Goal: Information Seeking & Learning: Learn about a topic

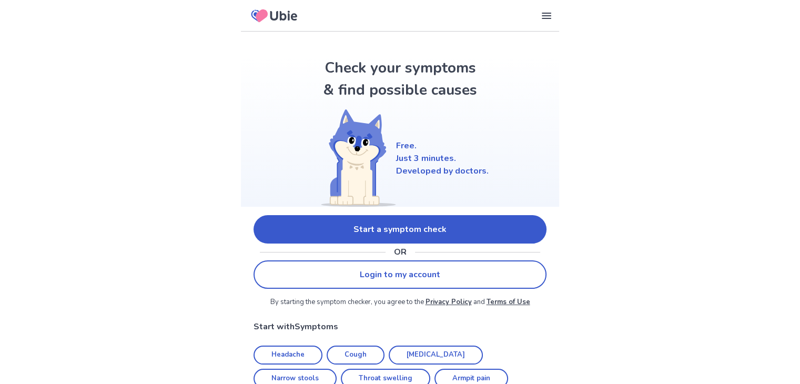
click at [454, 226] on link "Start a symptom check" at bounding box center [399, 229] width 293 height 28
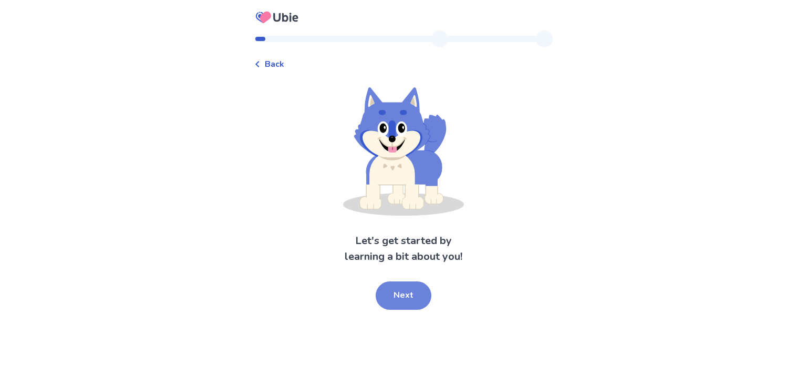
click at [409, 300] on button "Next" at bounding box center [404, 295] width 56 height 28
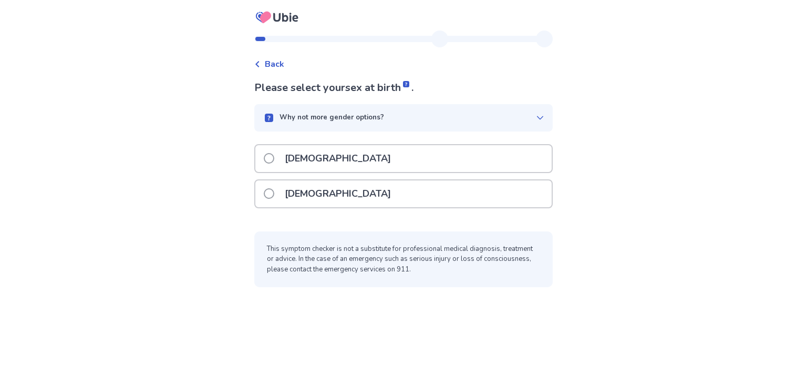
click at [279, 188] on label "[DEMOGRAPHIC_DATA]" at bounding box center [331, 193] width 134 height 27
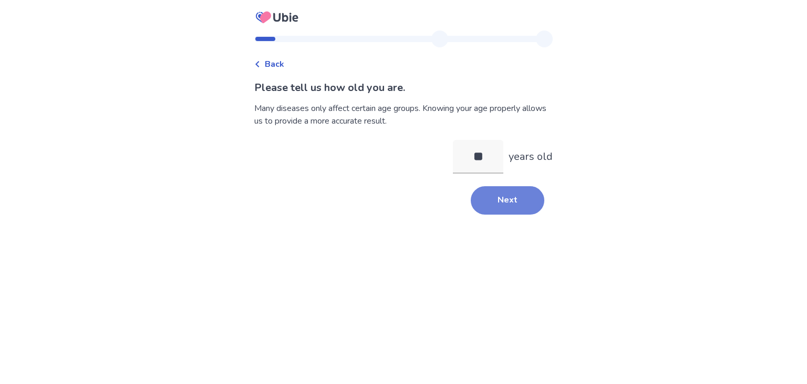
type input "**"
click at [502, 197] on button "Next" at bounding box center [508, 200] width 74 height 28
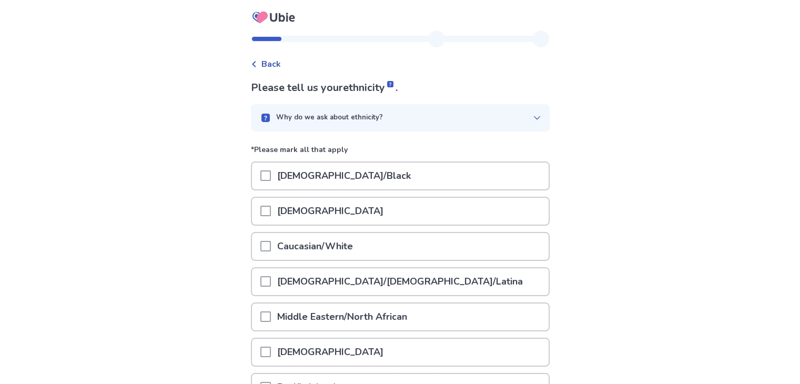
click at [271, 248] on span at bounding box center [265, 246] width 11 height 11
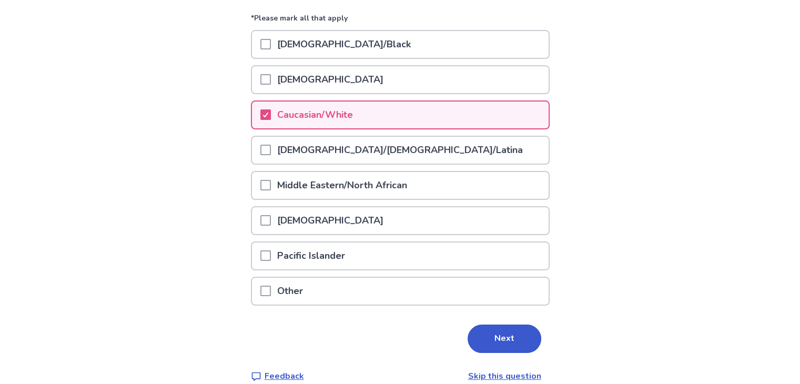
scroll to position [143, 0]
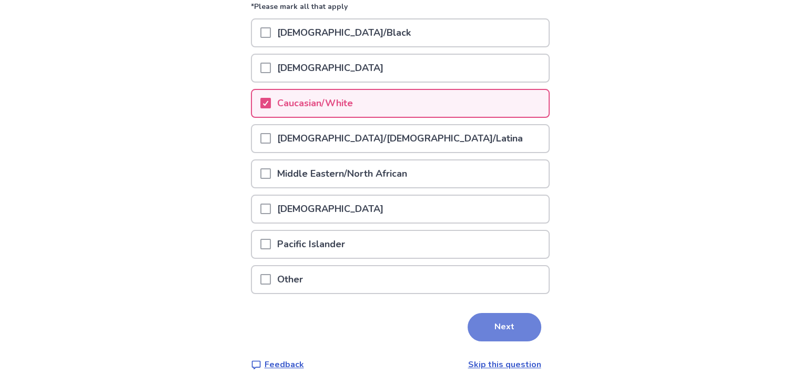
click at [499, 318] on button "Next" at bounding box center [504, 327] width 74 height 28
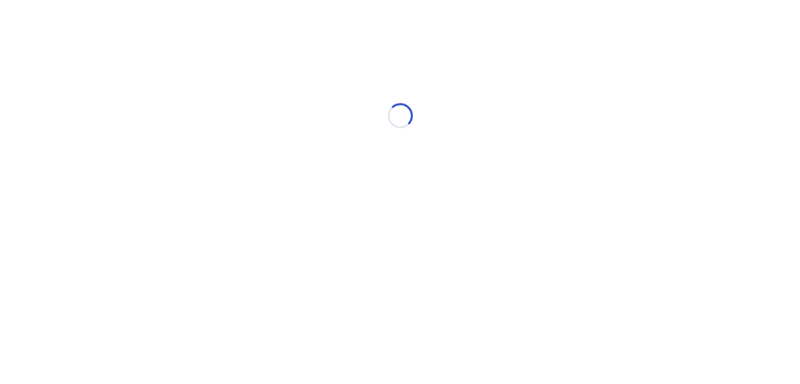
scroll to position [0, 0]
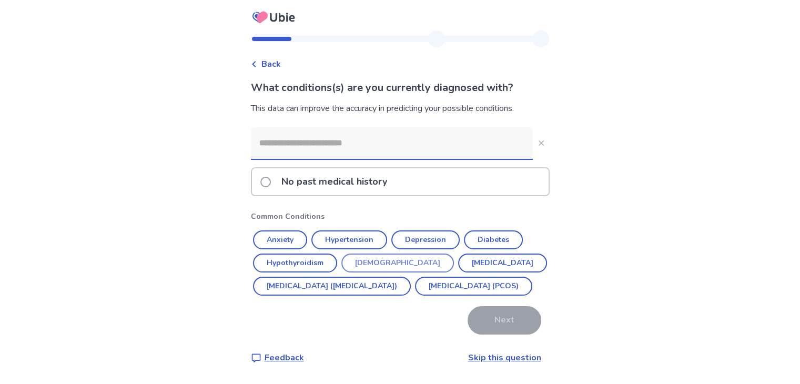
click at [373, 264] on button "[DEMOGRAPHIC_DATA]" at bounding box center [397, 262] width 112 height 19
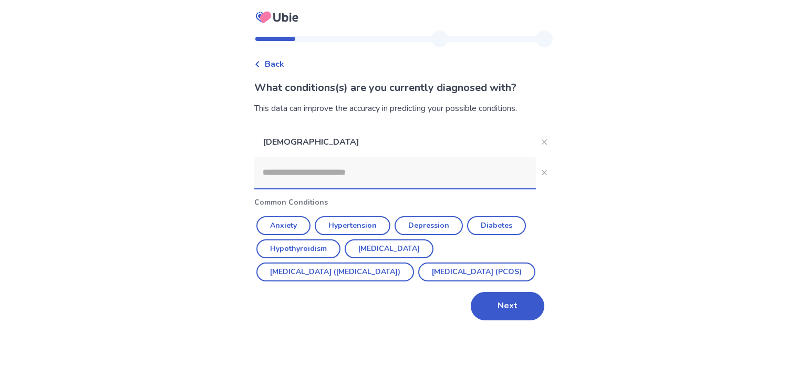
click at [430, 173] on input at bounding box center [395, 173] width 282 height 32
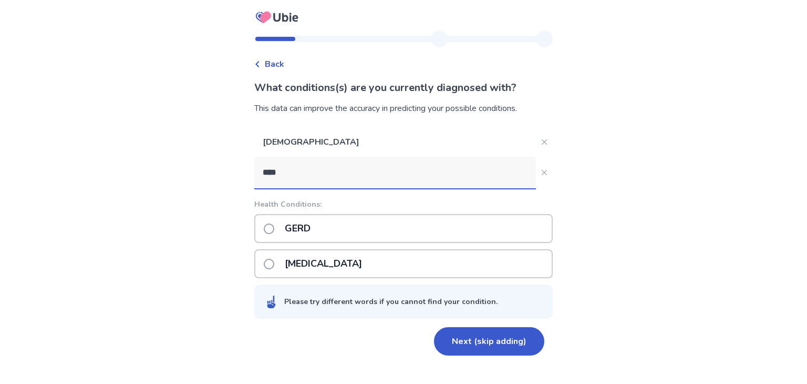
type input "****"
click at [271, 229] on span at bounding box center [269, 228] width 11 height 11
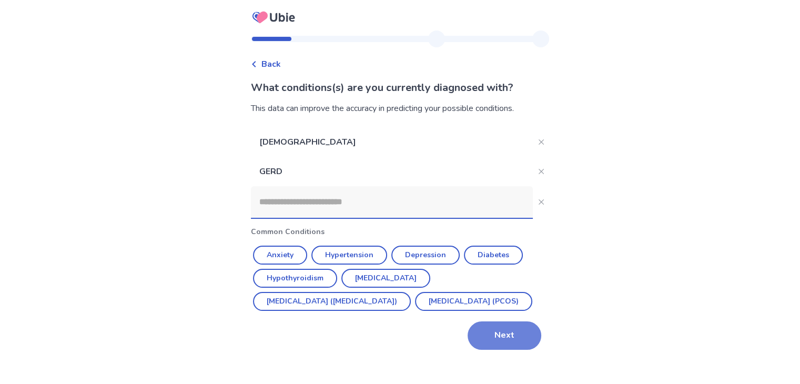
click at [494, 350] on button "Next" at bounding box center [504, 335] width 74 height 28
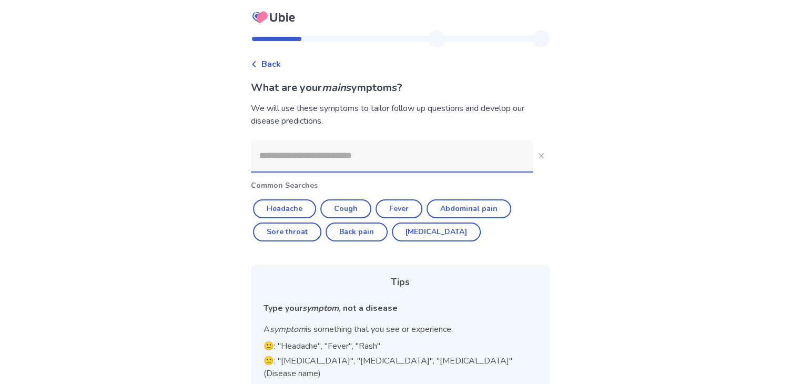
click at [356, 159] on input at bounding box center [392, 156] width 282 height 32
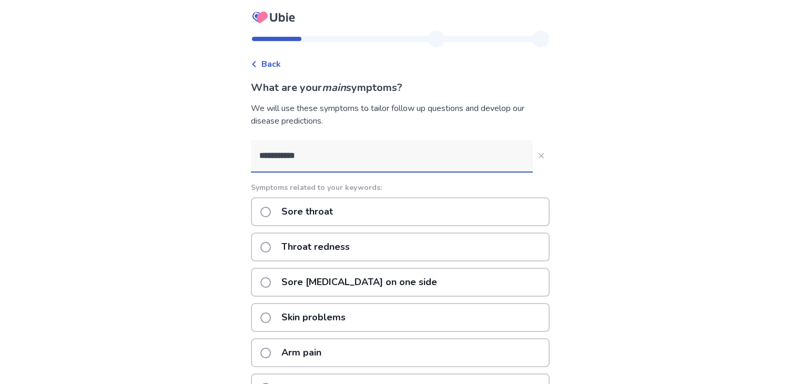
type input "**********"
click at [271, 213] on span at bounding box center [265, 212] width 11 height 11
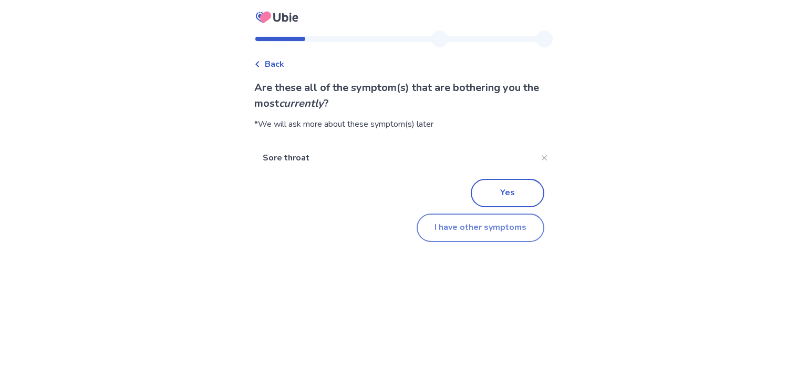
click at [435, 217] on button "I have other symptoms" at bounding box center [481, 227] width 128 height 28
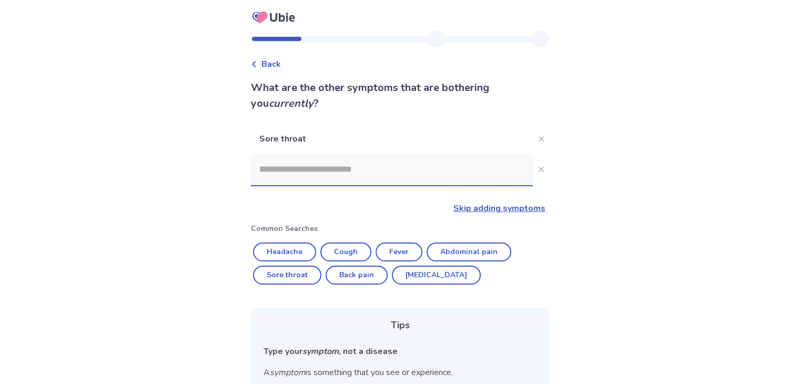
click at [385, 175] on input at bounding box center [392, 169] width 282 height 32
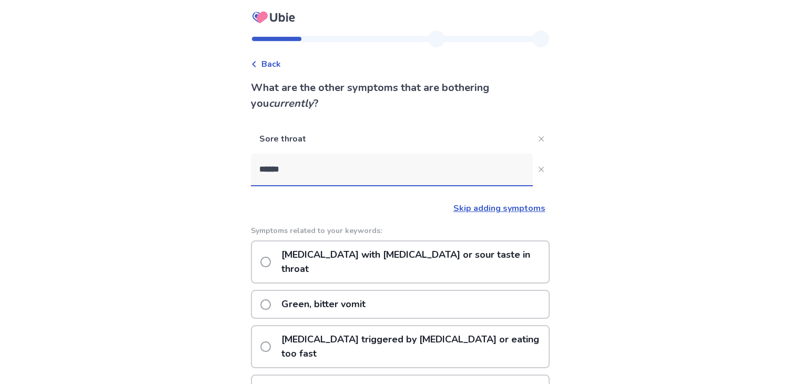
type input "******"
click at [271, 257] on span at bounding box center [265, 262] width 11 height 11
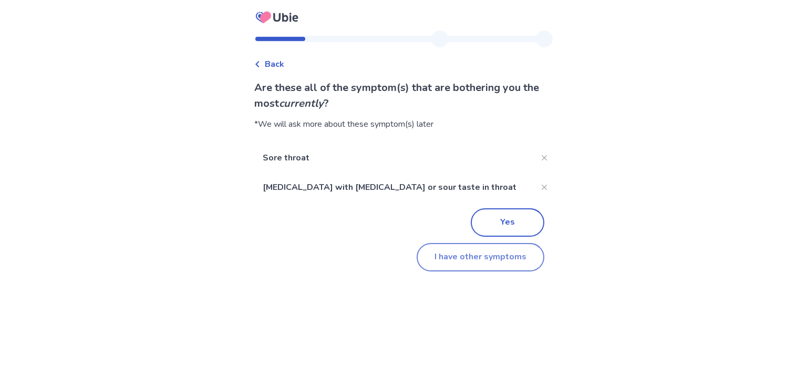
click at [492, 258] on button "I have other symptoms" at bounding box center [481, 257] width 128 height 28
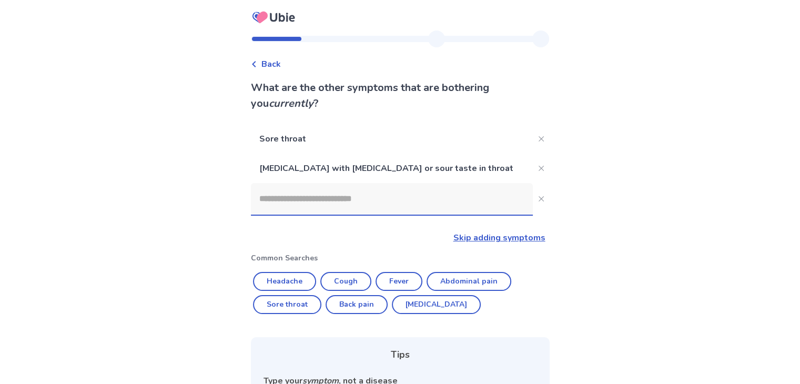
click at [337, 207] on input at bounding box center [392, 199] width 282 height 32
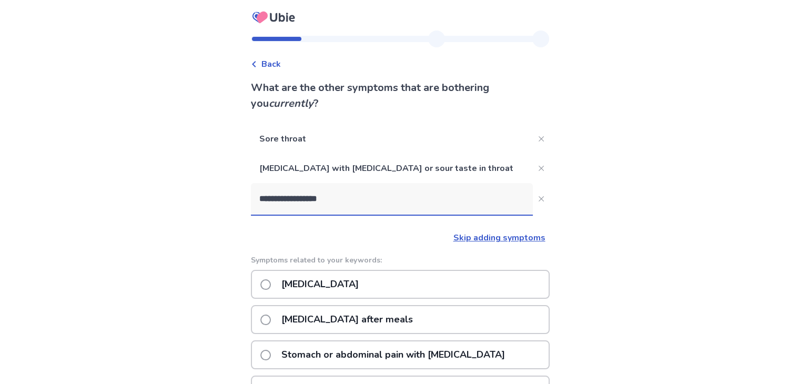
type input "**********"
click at [268, 286] on span at bounding box center [265, 284] width 11 height 11
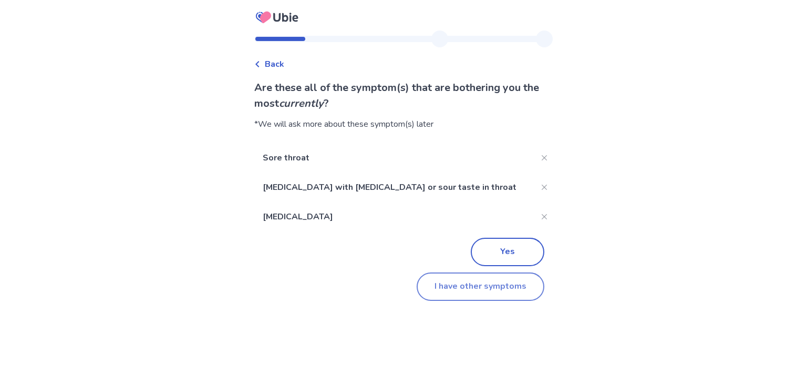
click at [425, 286] on button "I have other symptoms" at bounding box center [481, 286] width 128 height 28
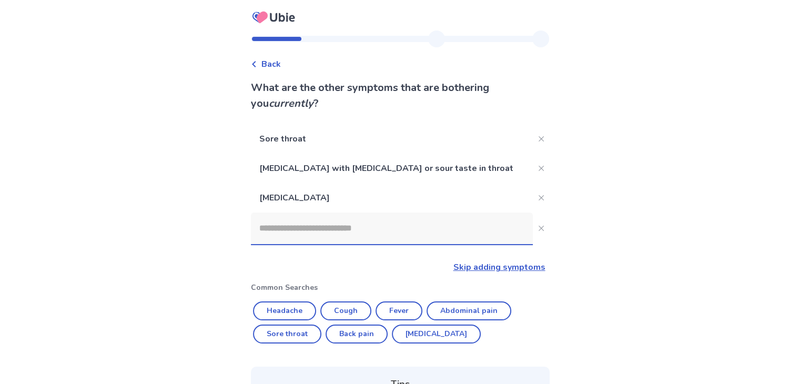
click at [395, 218] on input at bounding box center [392, 228] width 282 height 32
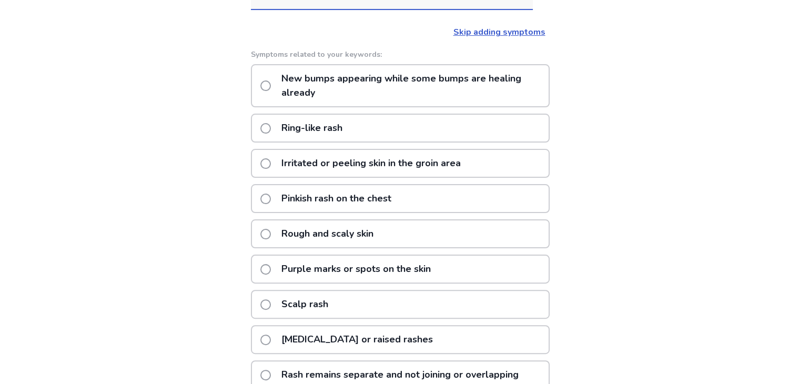
scroll to position [234, 0]
type input "****"
click at [270, 230] on span at bounding box center [265, 235] width 11 height 11
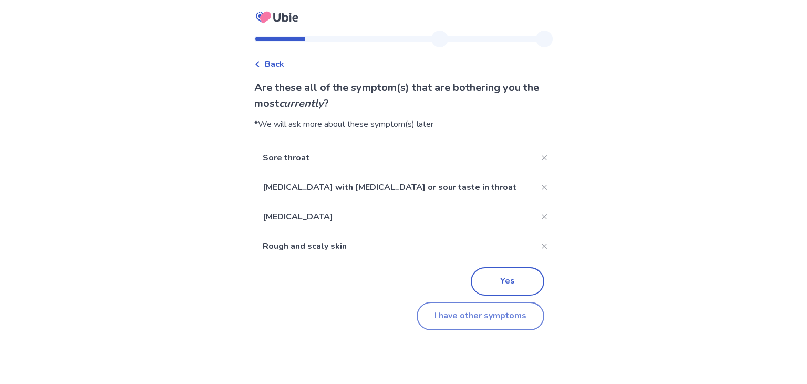
click at [468, 311] on button "I have other symptoms" at bounding box center [481, 316] width 128 height 28
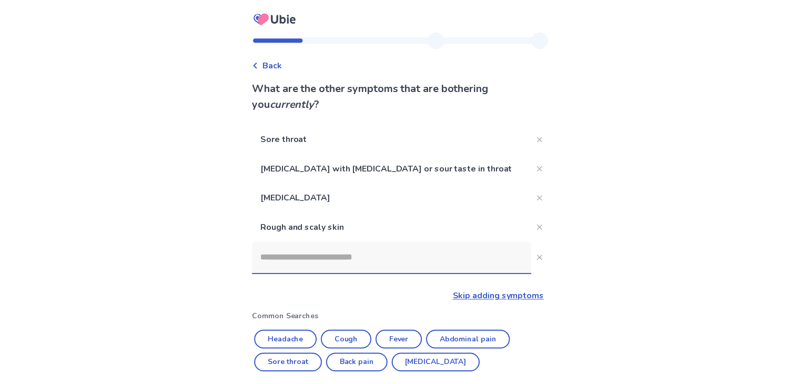
scroll to position [207, 0]
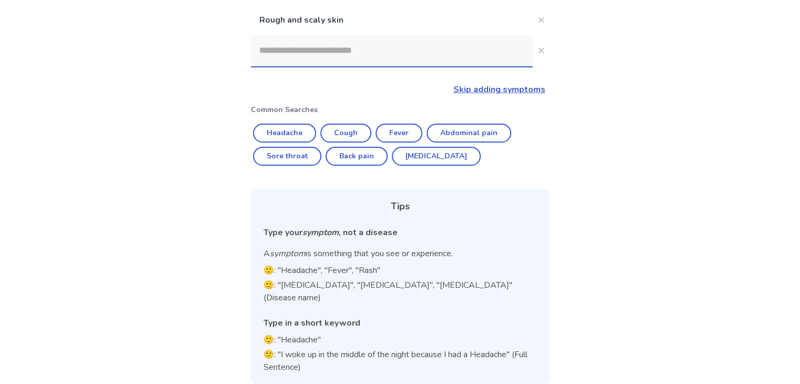
click at [329, 45] on input at bounding box center [392, 51] width 282 height 32
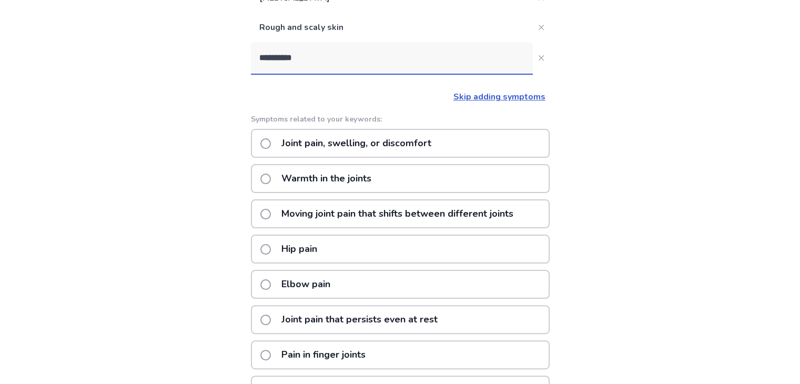
scroll to position [192, 0]
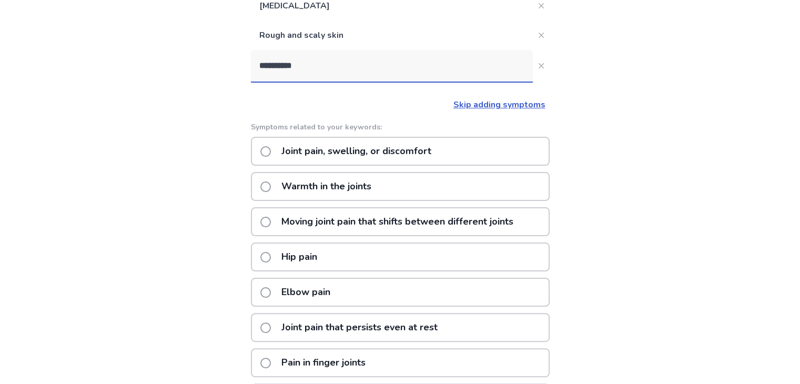
type input "**********"
click at [270, 149] on span at bounding box center [265, 151] width 11 height 11
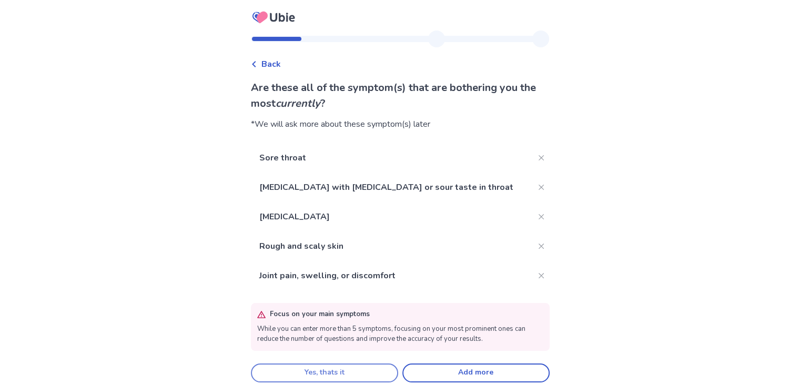
click at [342, 370] on button "Yes, thats it" at bounding box center [324, 372] width 147 height 19
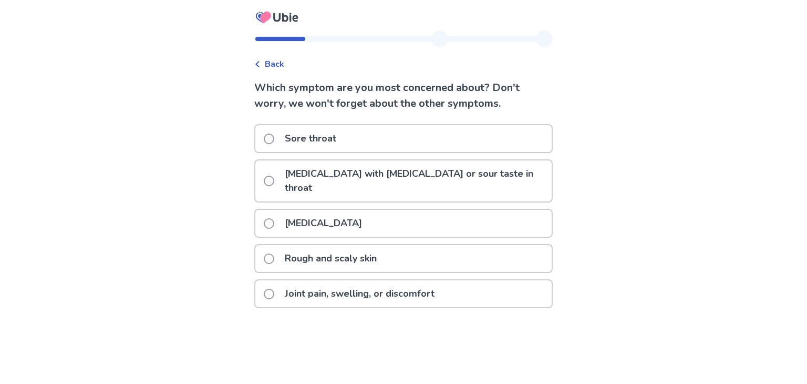
click at [274, 176] on span at bounding box center [269, 181] width 11 height 11
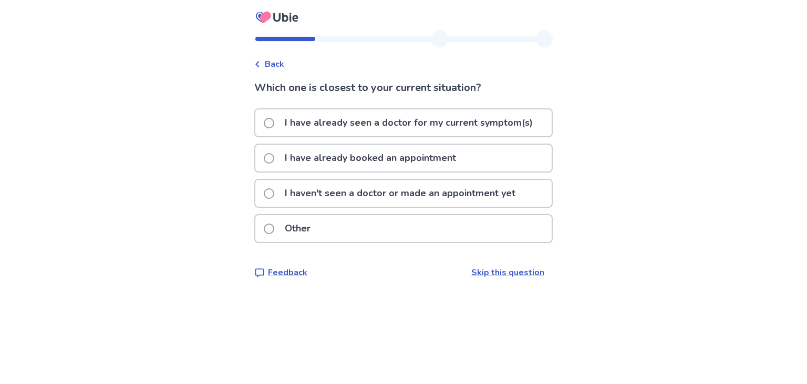
click at [276, 65] on span "Back" at bounding box center [274, 64] width 19 height 13
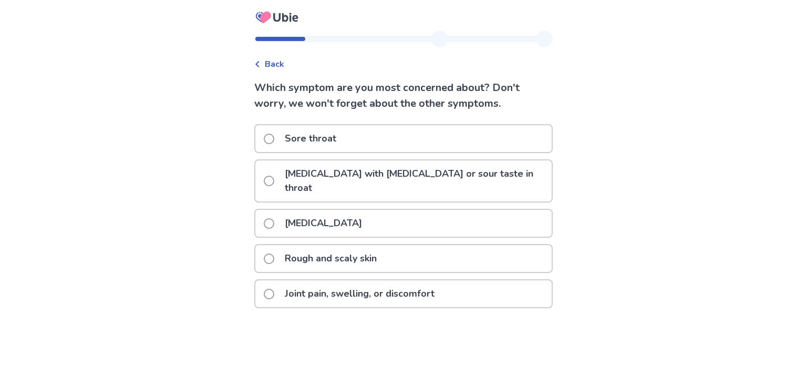
click at [280, 67] on span "Back" at bounding box center [274, 64] width 19 height 13
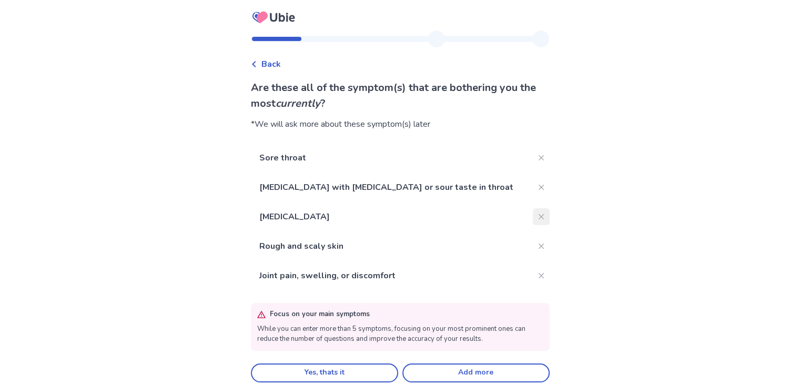
click at [532, 214] on button "Close" at bounding box center [540, 216] width 17 height 17
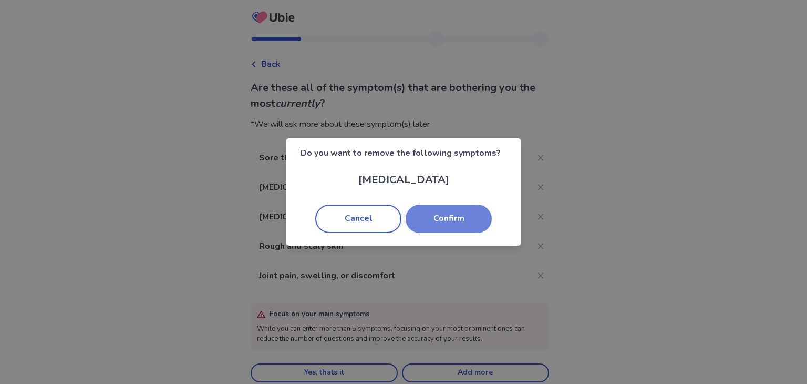
click at [459, 213] on button "Confirm" at bounding box center [449, 218] width 86 height 28
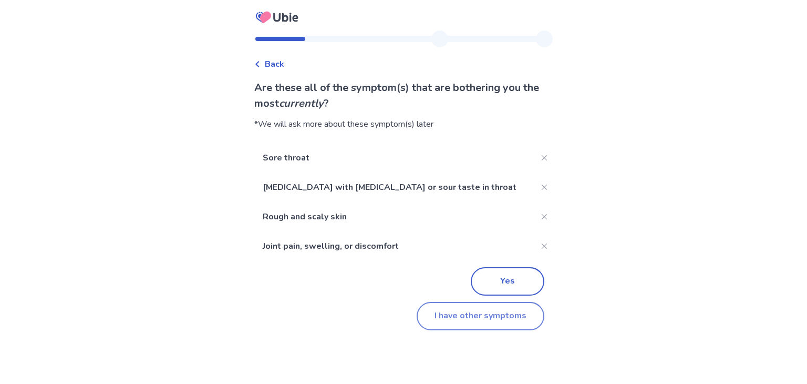
click at [481, 321] on button "I have other symptoms" at bounding box center [481, 316] width 128 height 28
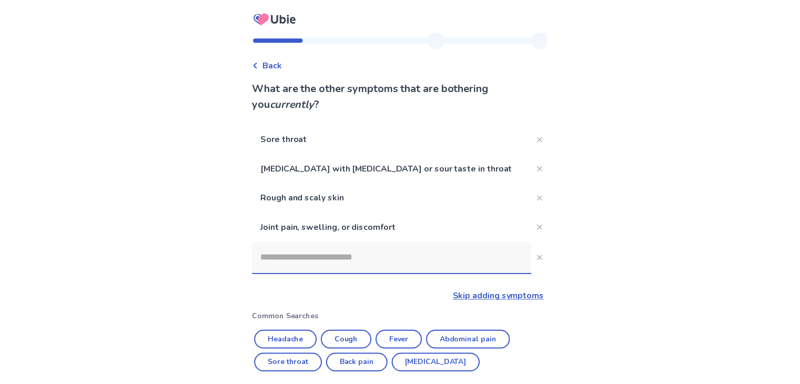
scroll to position [192, 0]
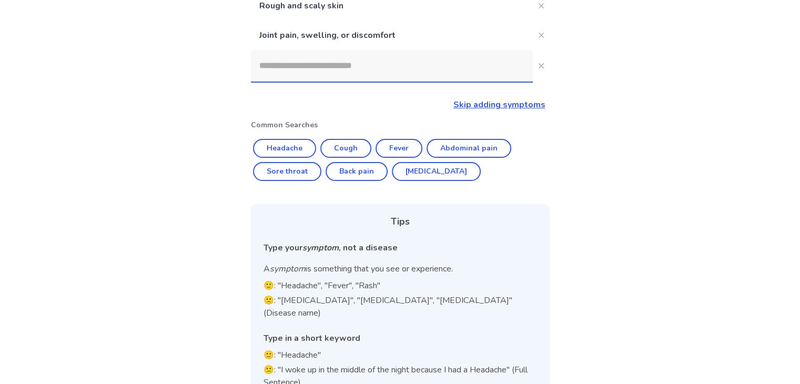
click at [336, 69] on input at bounding box center [392, 66] width 282 height 32
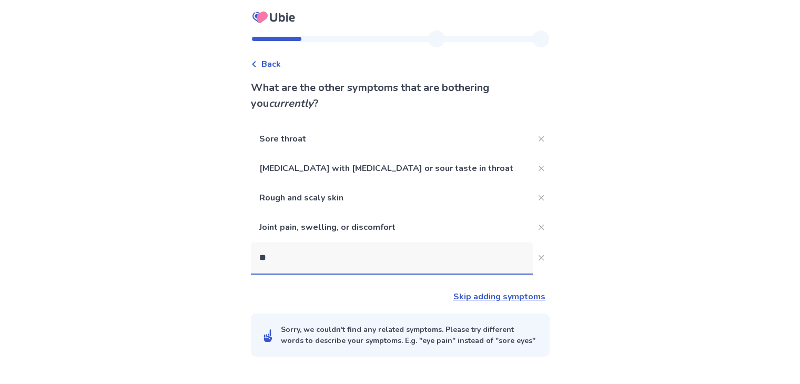
scroll to position [0, 0]
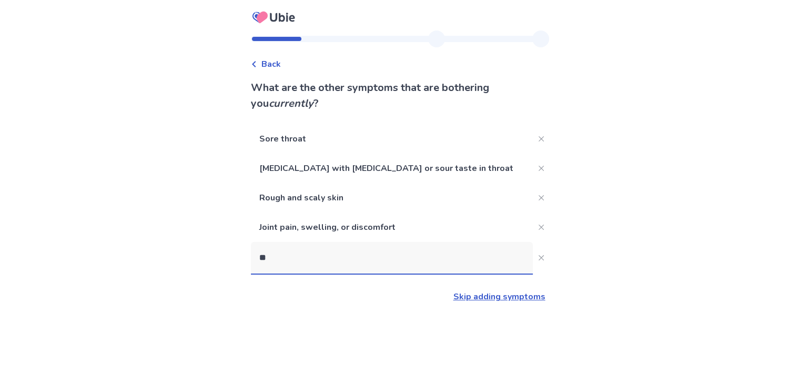
type input "*"
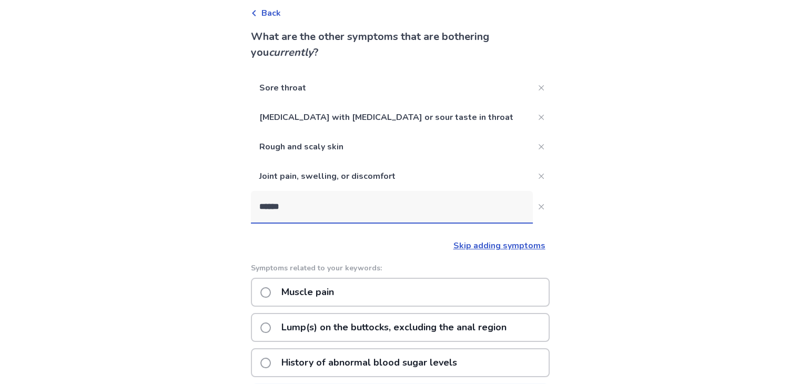
scroll to position [96, 0]
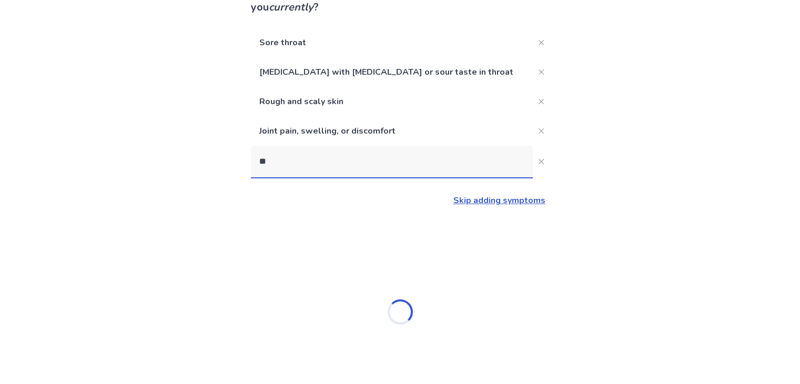
type input "*"
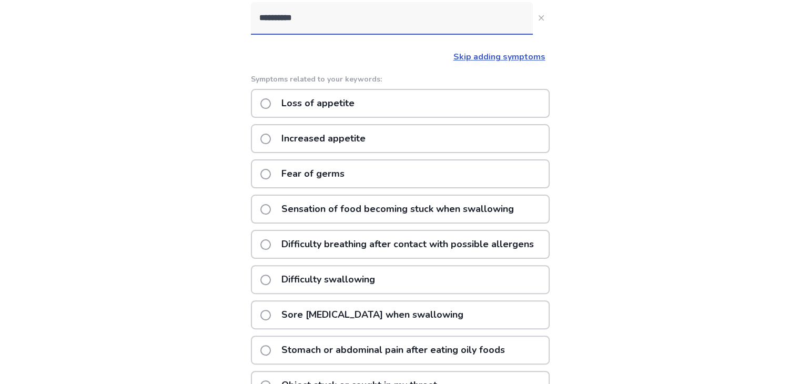
scroll to position [239, 0]
type input "**********"
click at [271, 312] on span at bounding box center [265, 315] width 11 height 11
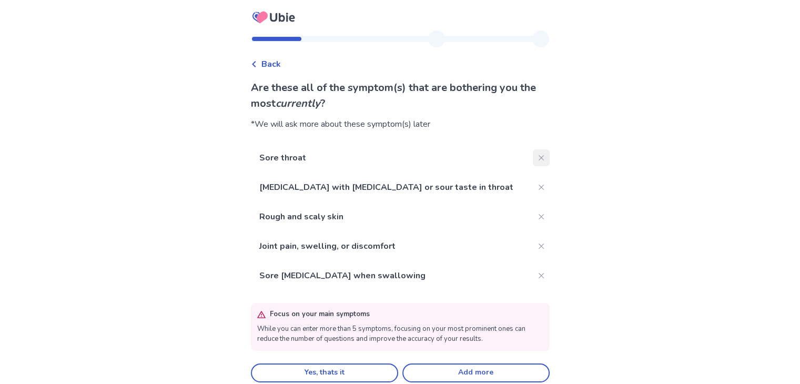
click at [537, 155] on button "Close" at bounding box center [540, 157] width 17 height 17
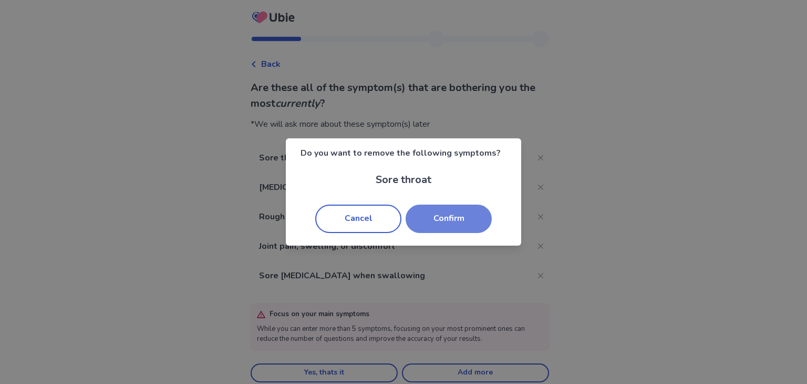
click at [429, 221] on button "Confirm" at bounding box center [449, 218] width 86 height 28
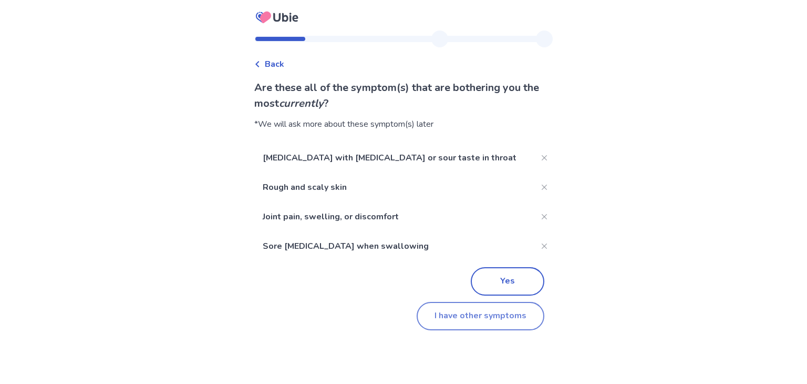
click at [448, 320] on button "I have other symptoms" at bounding box center [481, 316] width 128 height 28
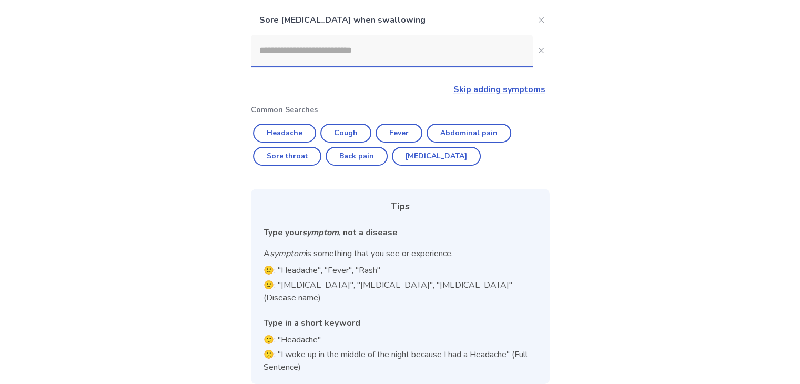
click at [346, 56] on input at bounding box center [392, 51] width 282 height 32
click at [532, 19] on button "Close" at bounding box center [540, 20] width 17 height 17
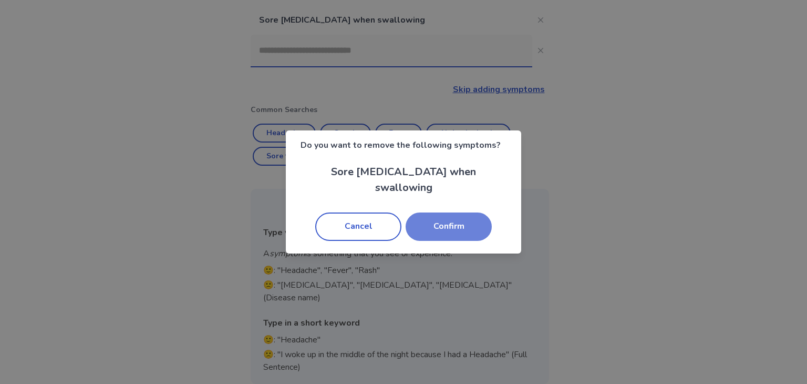
click at [426, 220] on button "Confirm" at bounding box center [449, 226] width 86 height 28
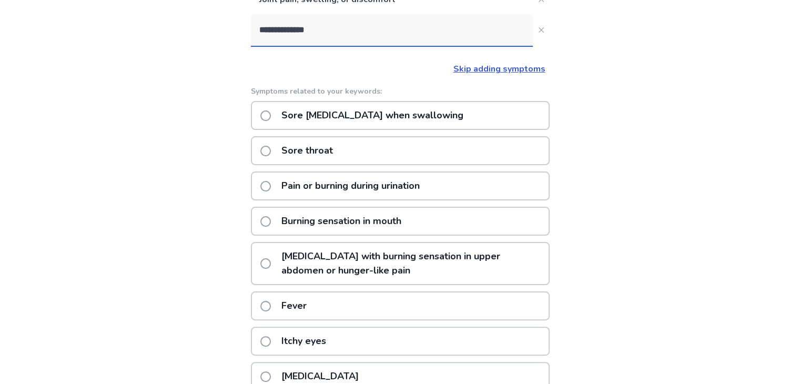
scroll to position [189, 0]
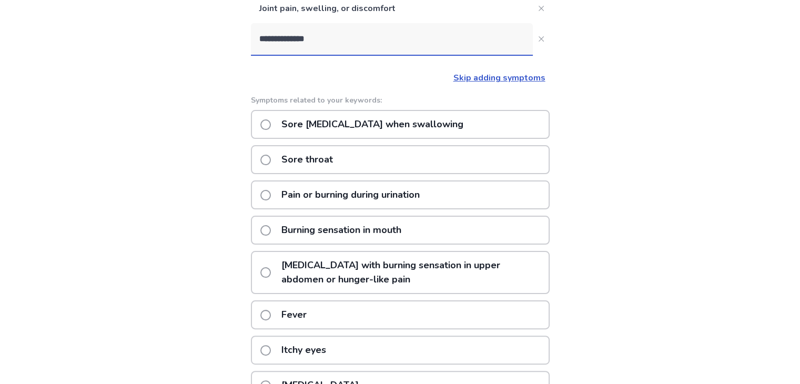
type input "**********"
click at [271, 127] on span at bounding box center [265, 124] width 11 height 11
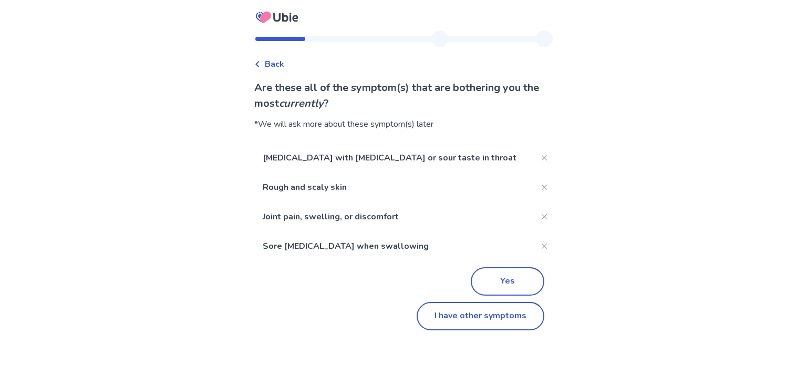
click at [454, 333] on div "Back Are these all of the symptom(s) that are bothering you the most currently …" at bounding box center [403, 186] width 315 height 312
click at [448, 327] on button "I have other symptoms" at bounding box center [481, 316] width 128 height 28
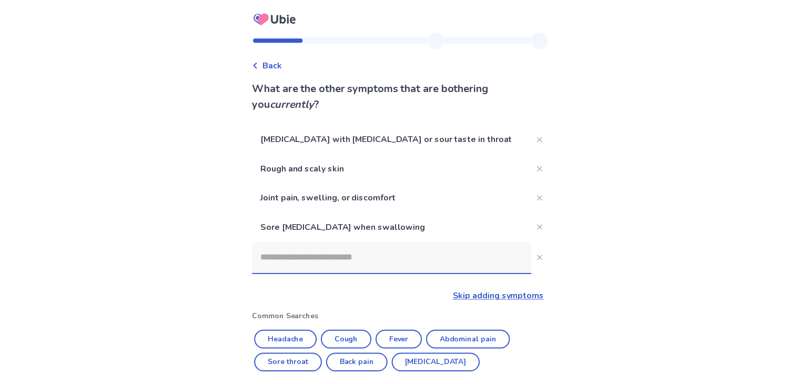
scroll to position [189, 0]
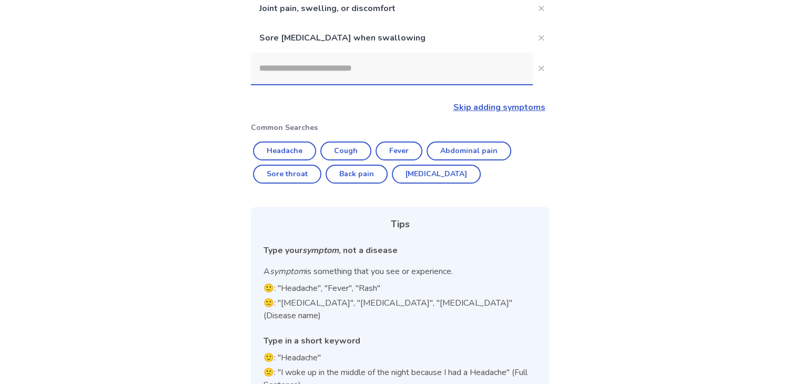
click at [356, 65] on input at bounding box center [392, 69] width 282 height 32
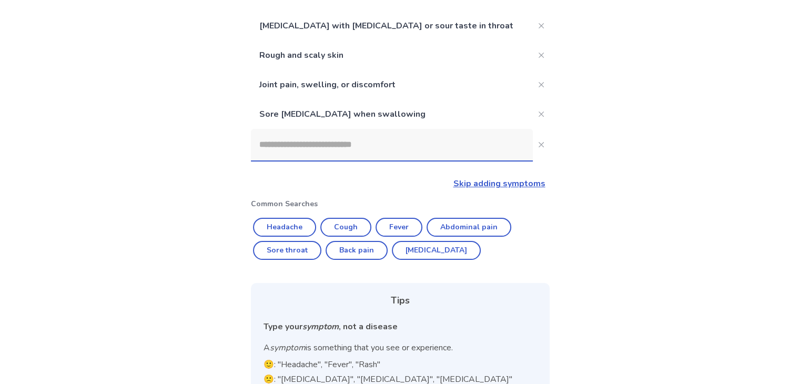
scroll to position [111, 0]
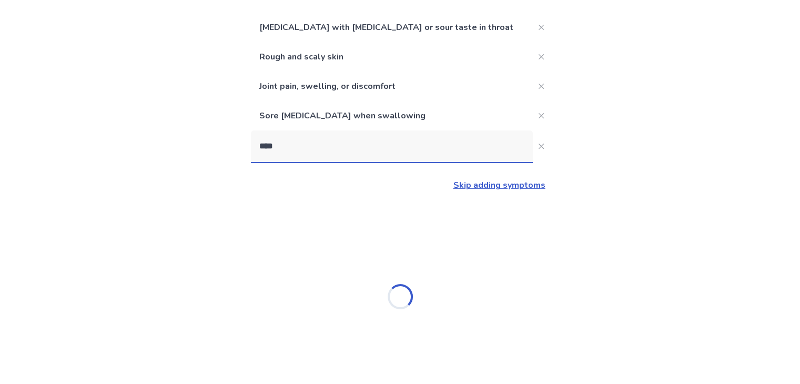
type input "*****"
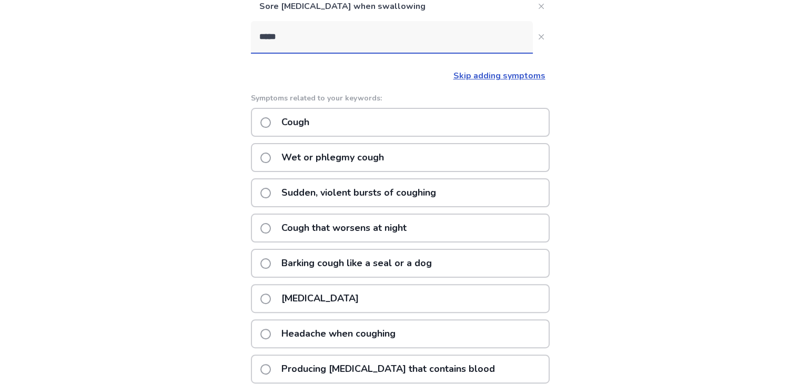
scroll to position [219, 0]
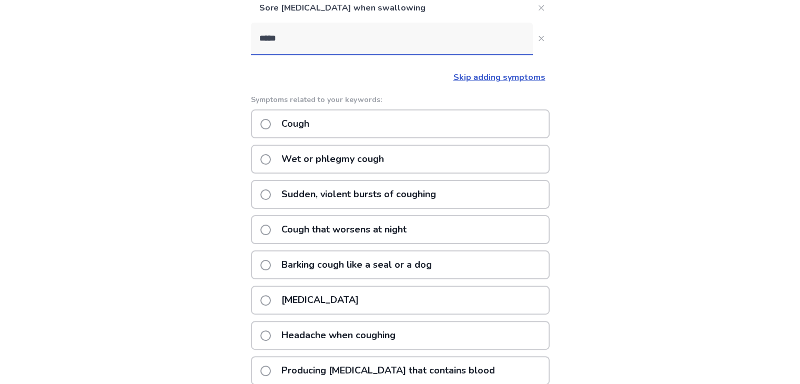
click at [279, 127] on label "Cough" at bounding box center [287, 123] width 55 height 27
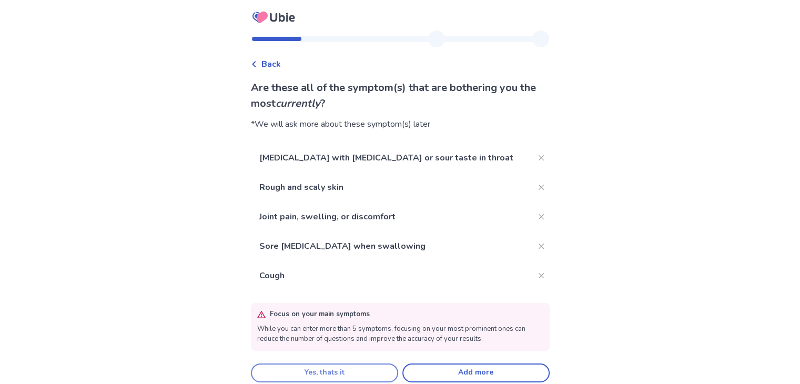
click at [337, 373] on button "Yes, thats it" at bounding box center [324, 372] width 147 height 19
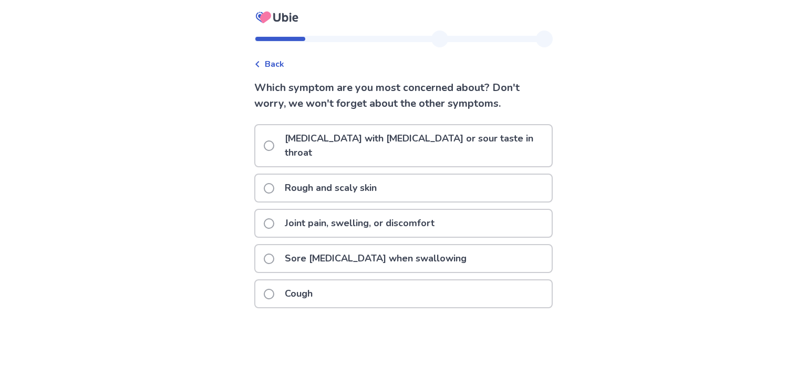
click at [274, 140] on span at bounding box center [269, 145] width 11 height 11
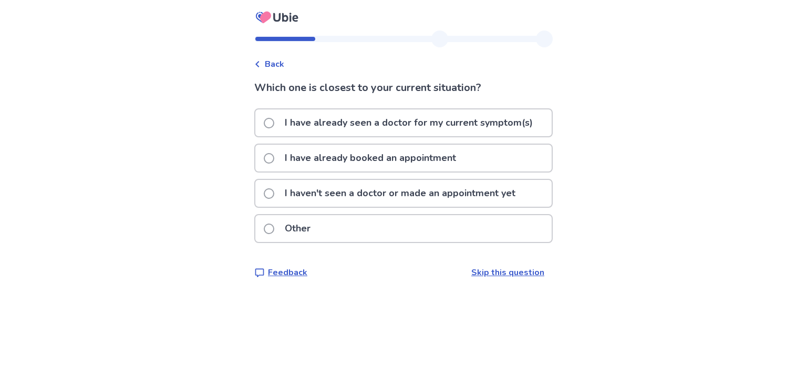
click at [274, 124] on span at bounding box center [269, 123] width 11 height 11
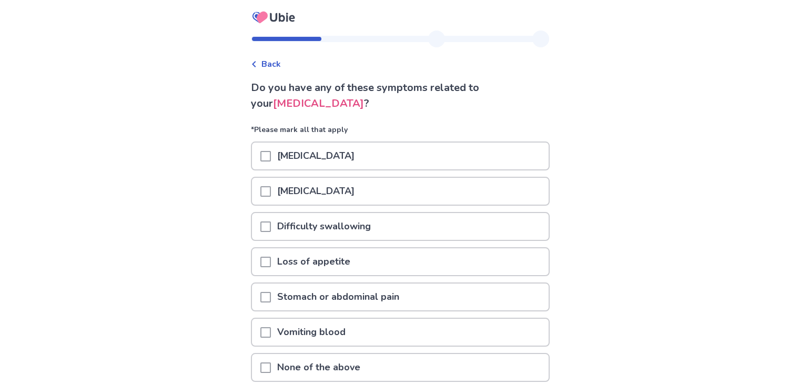
click at [267, 190] on span at bounding box center [265, 191] width 11 height 11
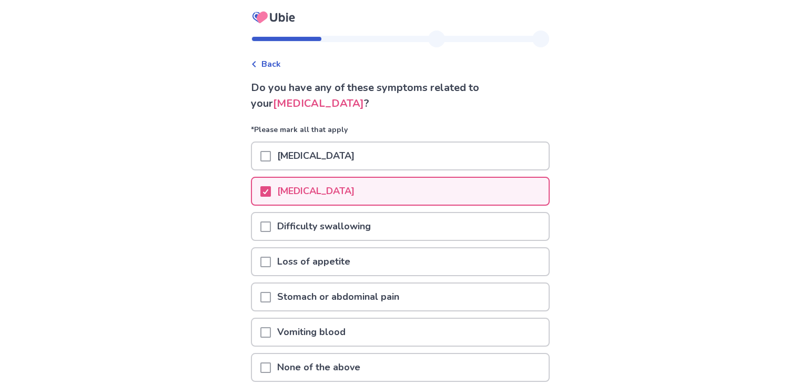
click at [270, 227] on span at bounding box center [265, 226] width 11 height 11
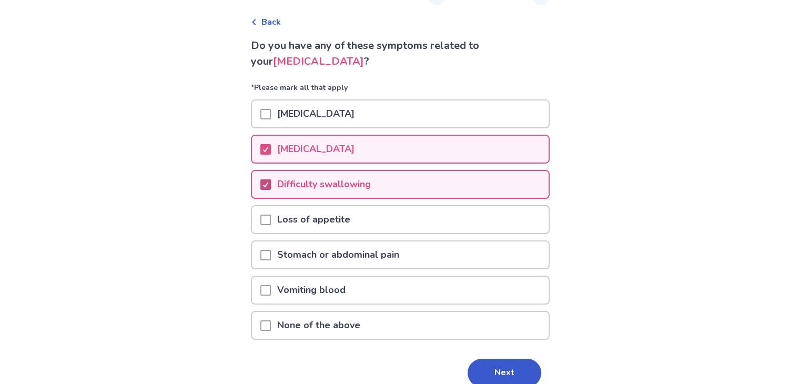
scroll to position [88, 0]
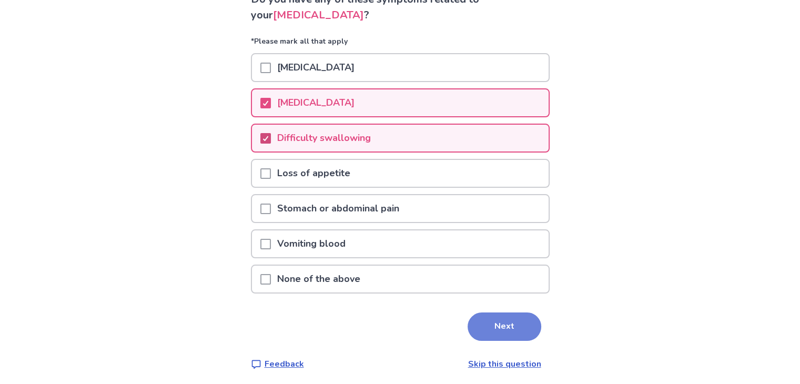
click at [505, 329] on button "Next" at bounding box center [504, 326] width 74 height 28
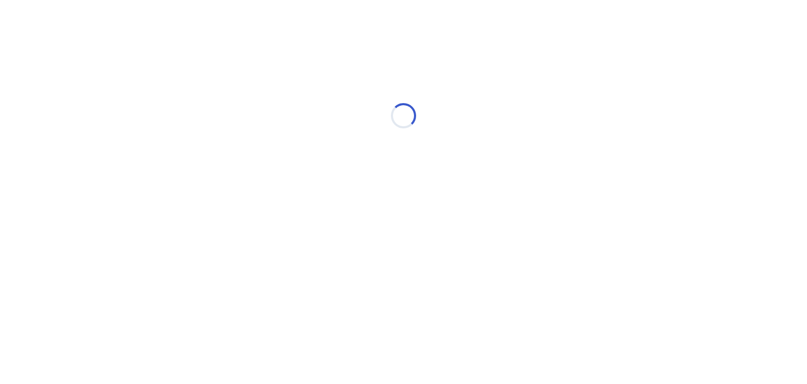
select select "*"
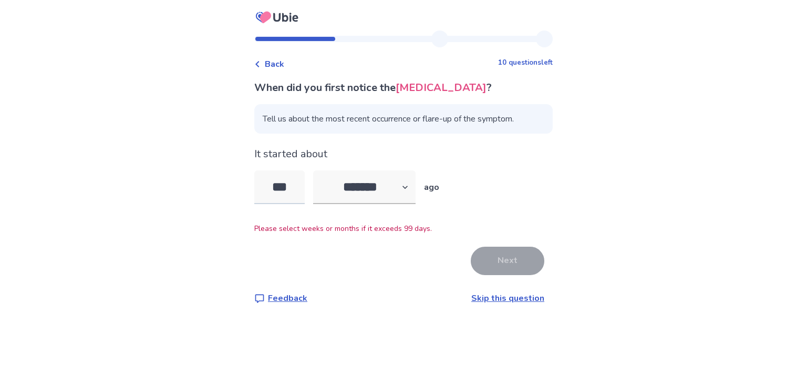
drag, startPoint x: 299, startPoint y: 189, endPoint x: 261, endPoint y: 180, distance: 38.3
click at [261, 180] on input "***" at bounding box center [279, 187] width 50 height 34
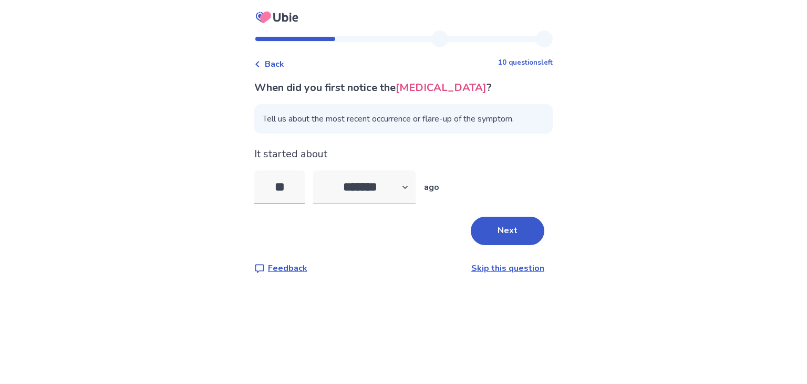
type input "**"
click at [408, 181] on select "******* ****** ******* ******** *******" at bounding box center [364, 187] width 103 height 34
select select "*"
click at [320, 170] on select "******* ****** ******* ******** *******" at bounding box center [364, 187] width 103 height 34
drag, startPoint x: 300, startPoint y: 186, endPoint x: 256, endPoint y: 186, distance: 44.2
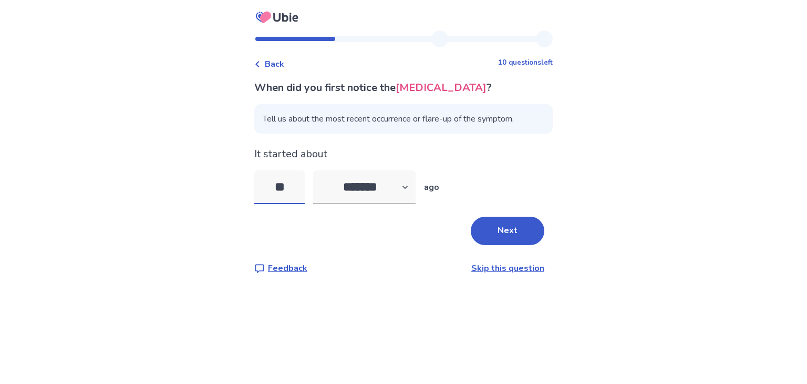
click at [256, 186] on div "Back 10 questions left When did you first notice the [MEDICAL_DATA] ? Tell us a…" at bounding box center [403, 160] width 315 height 261
click at [497, 232] on button "Next" at bounding box center [508, 231] width 74 height 28
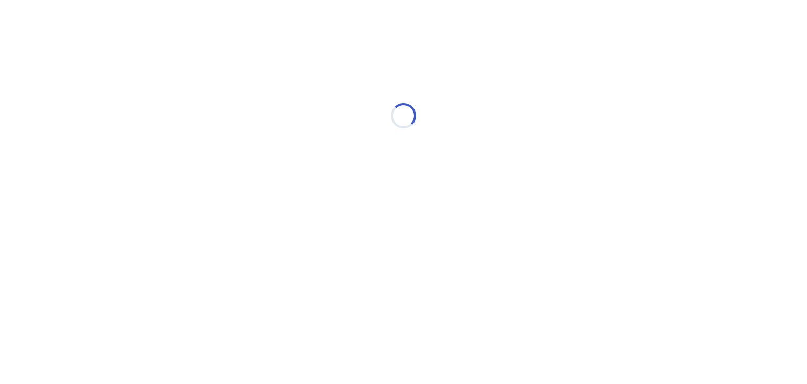
select select "*"
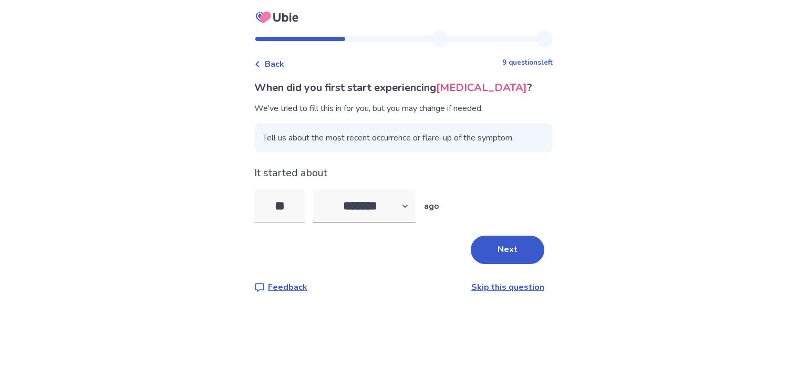
drag, startPoint x: 296, startPoint y: 208, endPoint x: 267, endPoint y: 202, distance: 30.4
click at [267, 202] on input "**" at bounding box center [279, 206] width 50 height 34
type input "*"
click at [526, 248] on button "Next" at bounding box center [508, 249] width 74 height 28
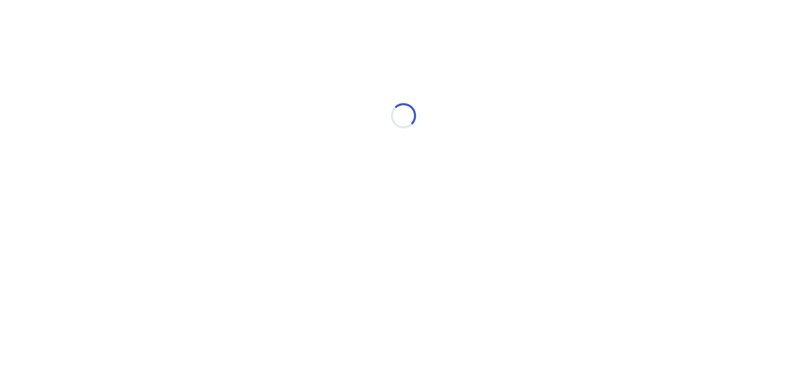
select select "*"
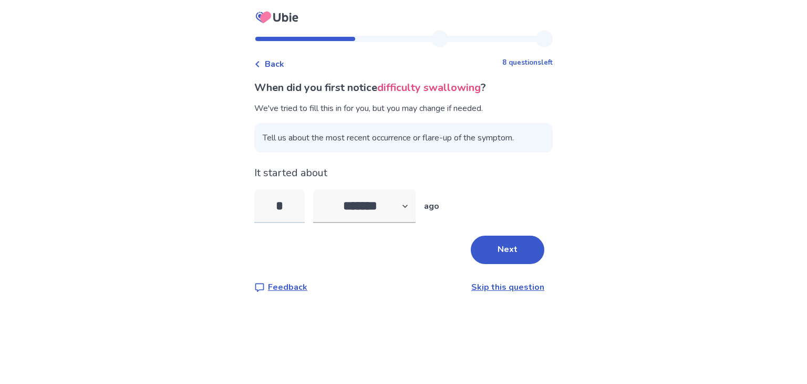
drag, startPoint x: 305, startPoint y: 204, endPoint x: 272, endPoint y: 203, distance: 33.1
click at [272, 203] on input "*" at bounding box center [279, 206] width 50 height 34
type input "**"
click at [513, 239] on button "Next" at bounding box center [508, 249] width 74 height 28
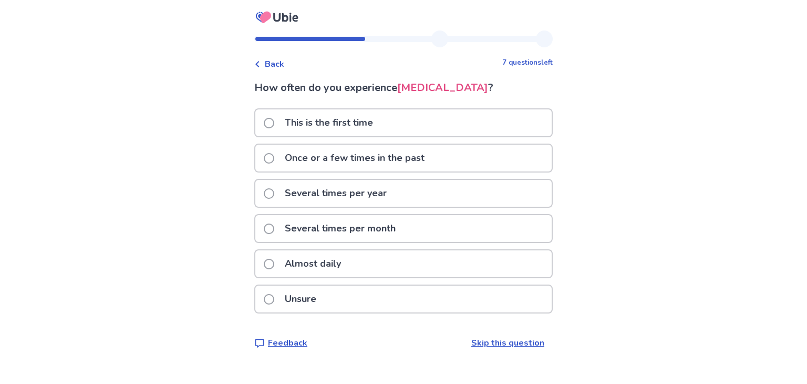
click at [274, 260] on span at bounding box center [269, 264] width 11 height 11
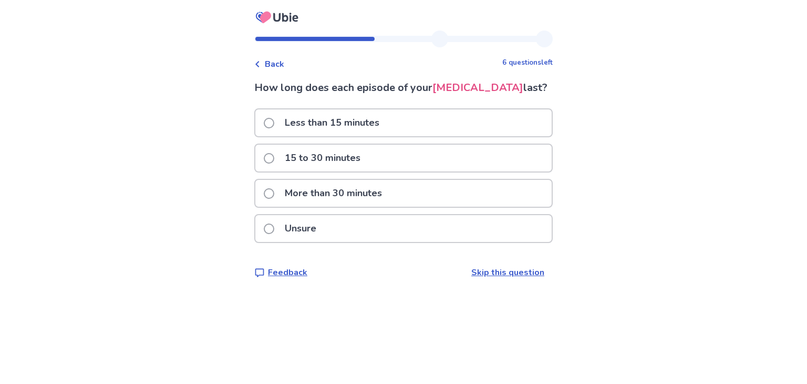
click at [273, 227] on span at bounding box center [269, 228] width 11 height 11
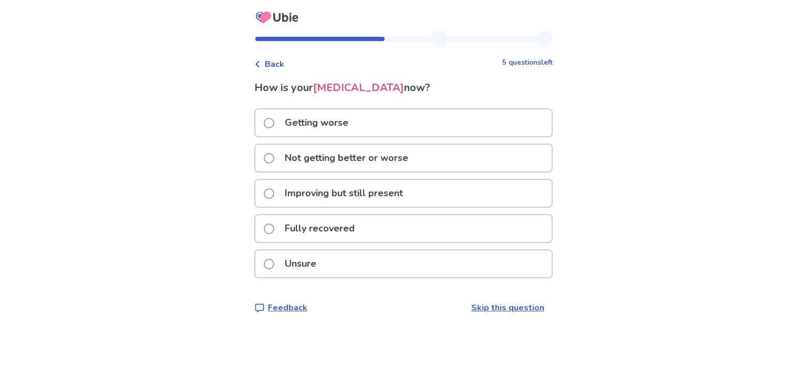
click at [274, 122] on span at bounding box center [269, 123] width 11 height 11
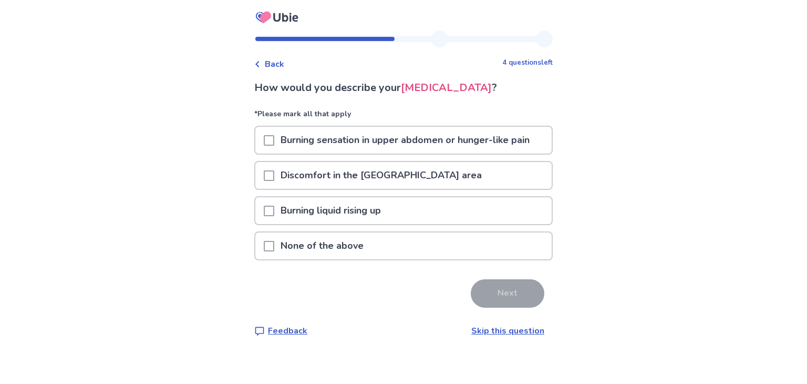
click at [272, 206] on span at bounding box center [269, 211] width 11 height 11
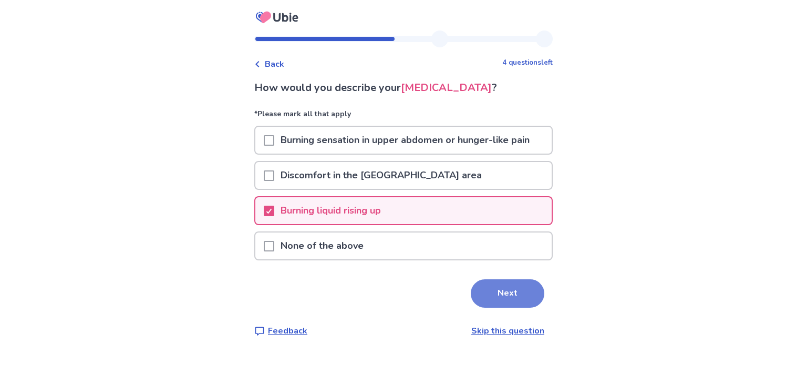
click at [492, 289] on button "Next" at bounding box center [508, 293] width 74 height 28
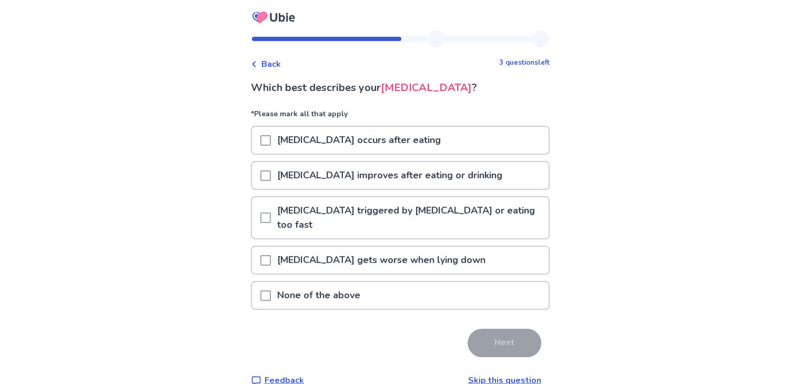
click at [271, 141] on span at bounding box center [265, 140] width 11 height 11
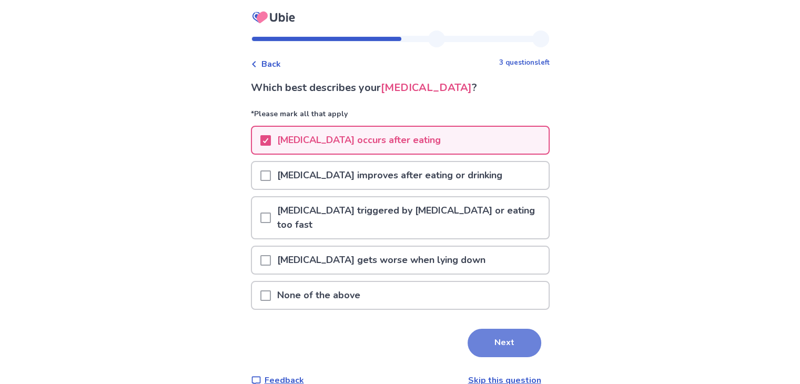
click at [489, 329] on button "Next" at bounding box center [504, 343] width 74 height 28
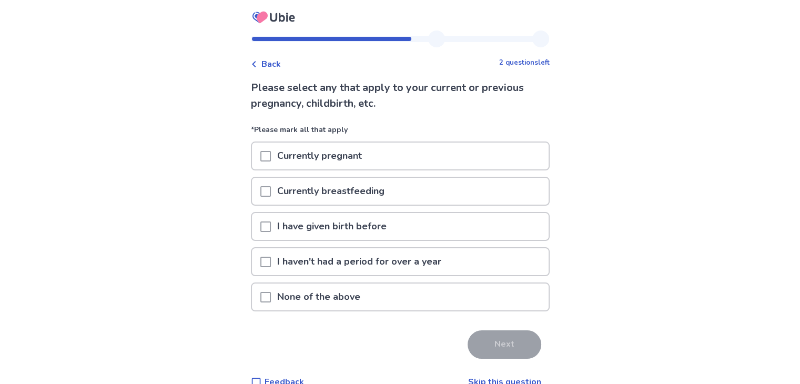
click at [279, 57] on div "Back 2 questions left" at bounding box center [400, 58] width 299 height 23
click at [279, 62] on span "Back" at bounding box center [270, 64] width 19 height 13
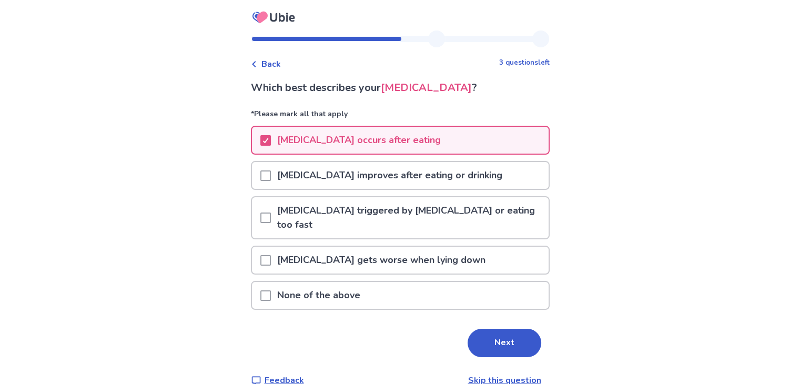
click at [271, 255] on span at bounding box center [265, 260] width 11 height 11
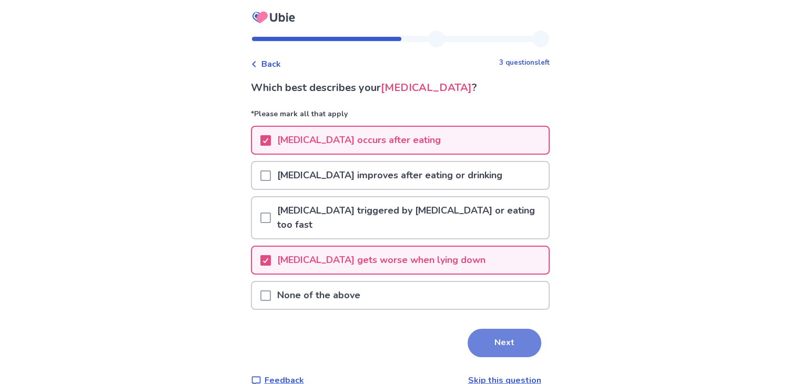
click at [503, 329] on button "Next" at bounding box center [504, 343] width 74 height 28
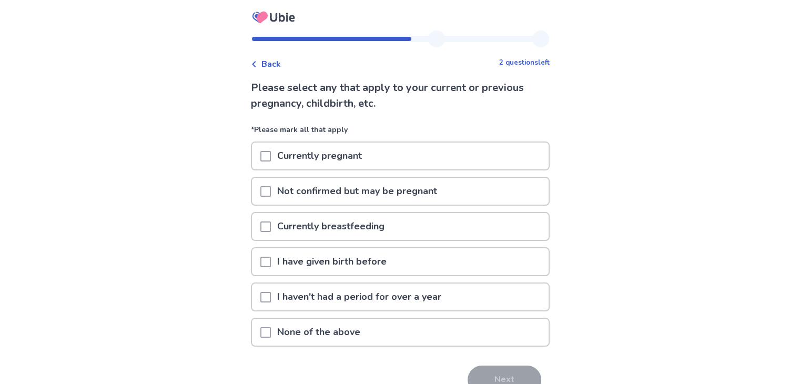
click at [271, 260] on span at bounding box center [265, 262] width 11 height 11
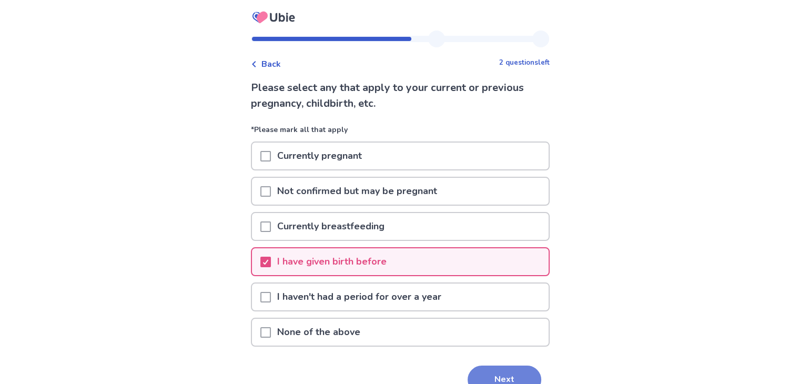
click at [511, 375] on button "Next" at bounding box center [504, 379] width 74 height 28
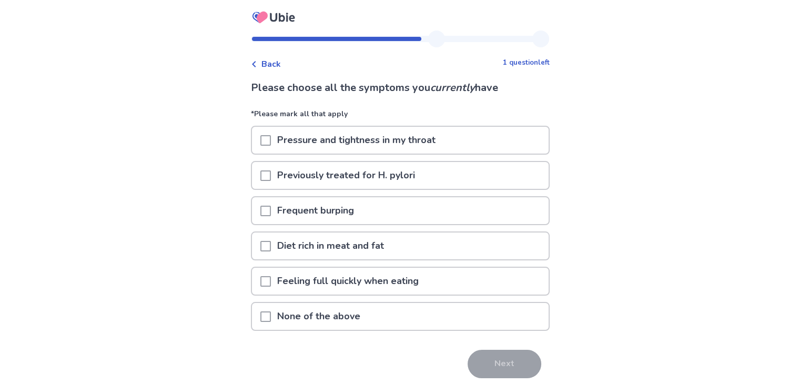
click at [267, 139] on span at bounding box center [265, 140] width 11 height 11
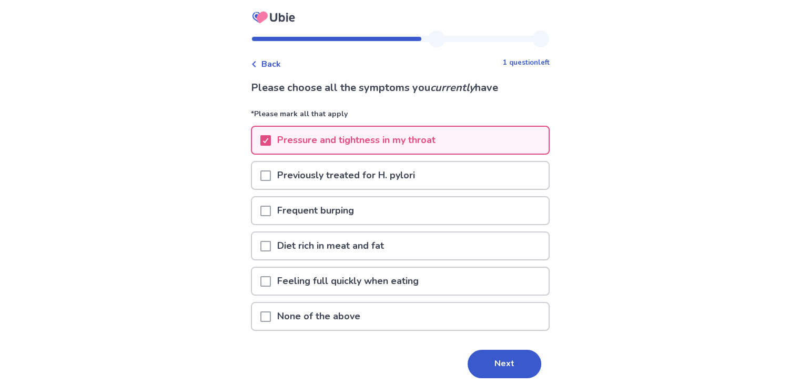
click at [271, 209] on span at bounding box center [265, 211] width 11 height 11
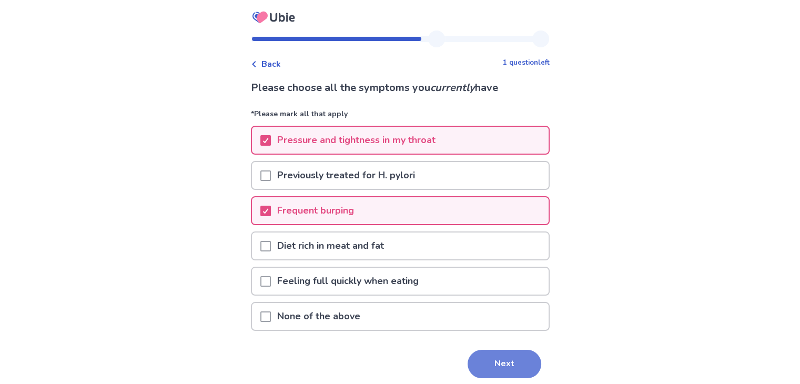
click at [483, 361] on button "Next" at bounding box center [504, 364] width 74 height 28
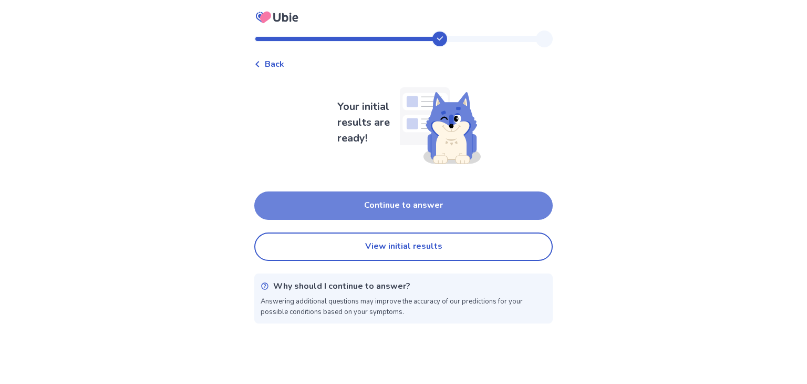
click at [392, 210] on button "Continue to answer" at bounding box center [403, 205] width 299 height 28
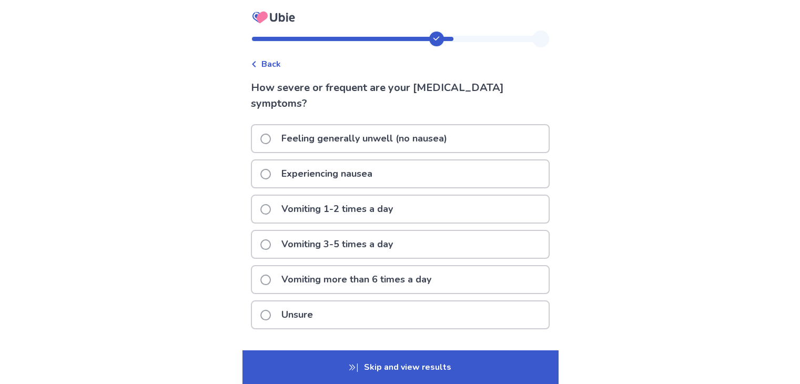
click at [269, 182] on label "Experiencing nausea" at bounding box center [319, 173] width 118 height 27
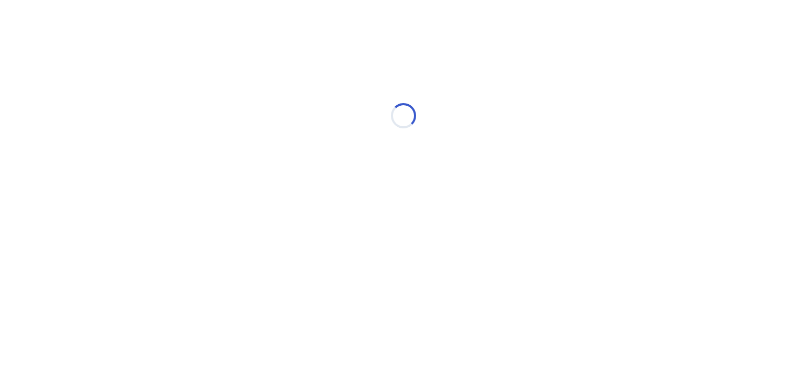
select select "*"
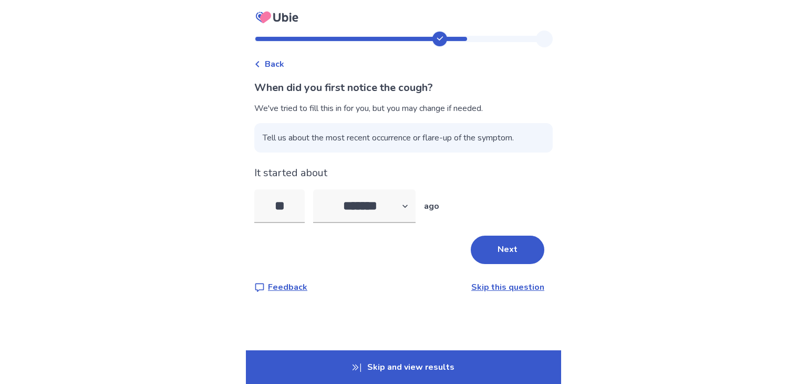
click at [281, 66] on span "Back" at bounding box center [274, 64] width 19 height 13
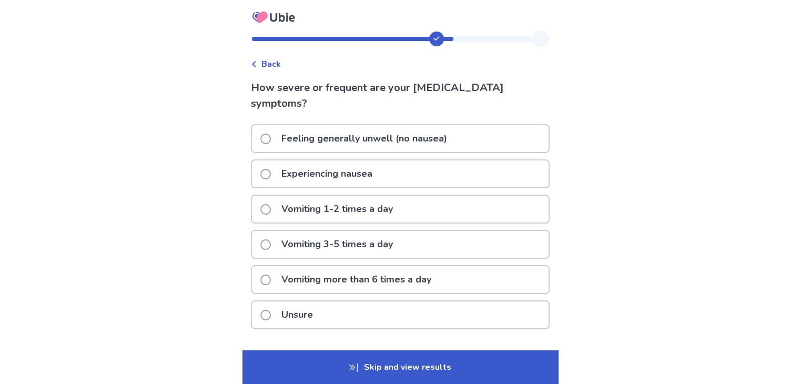
click at [271, 173] on span at bounding box center [265, 174] width 11 height 11
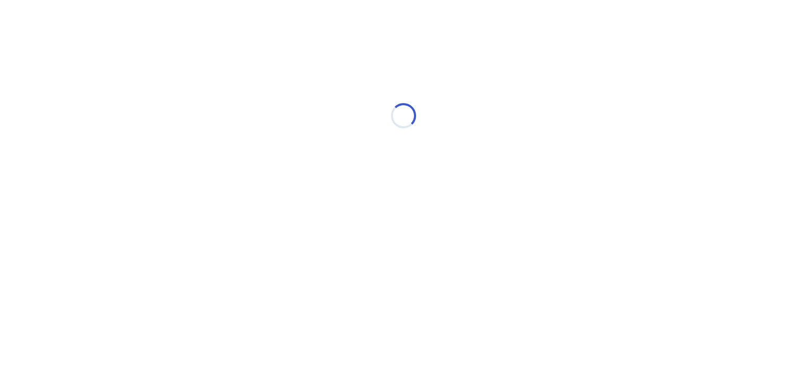
select select "*"
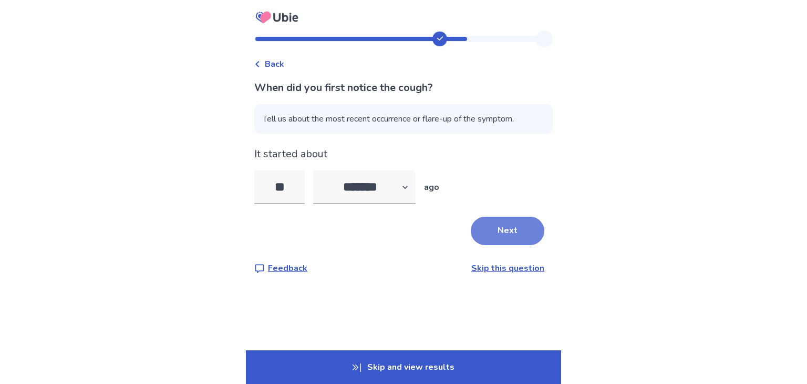
click at [521, 227] on button "Next" at bounding box center [508, 231] width 74 height 28
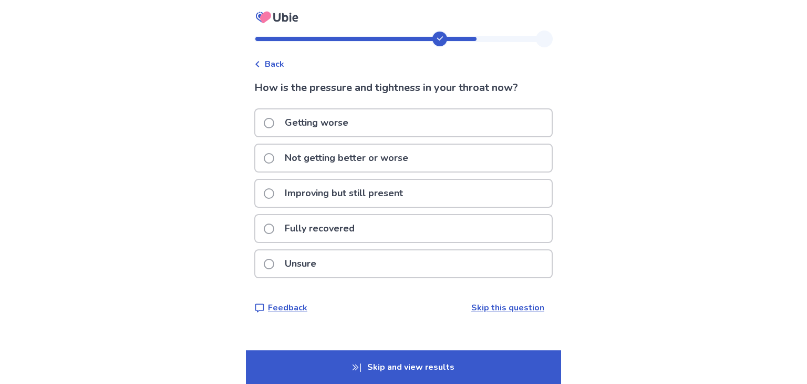
click at [274, 122] on span at bounding box center [269, 123] width 11 height 11
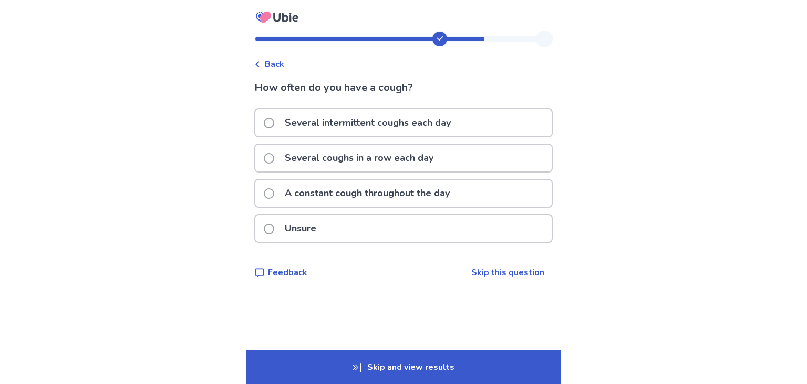
click at [273, 123] on span at bounding box center [269, 123] width 11 height 11
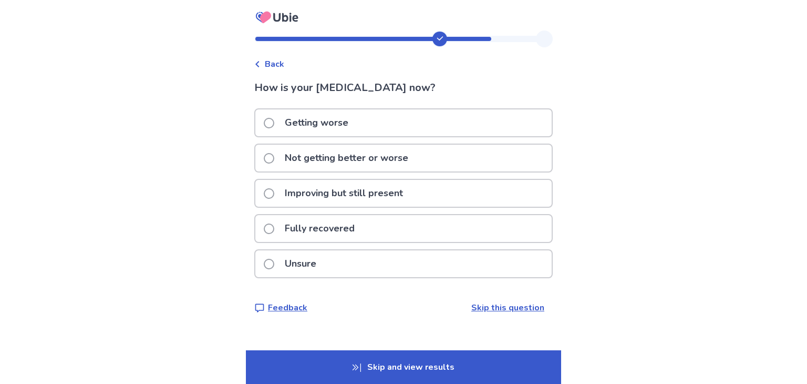
click at [274, 157] on span at bounding box center [269, 158] width 11 height 11
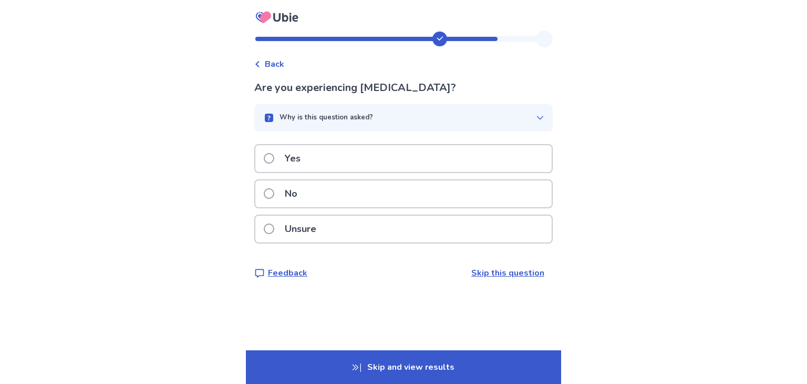
click at [278, 60] on span "Back" at bounding box center [274, 64] width 19 height 13
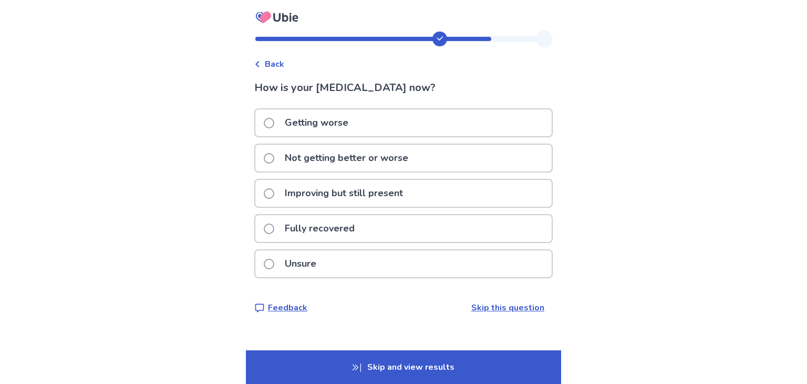
click at [274, 153] on span at bounding box center [269, 158] width 11 height 11
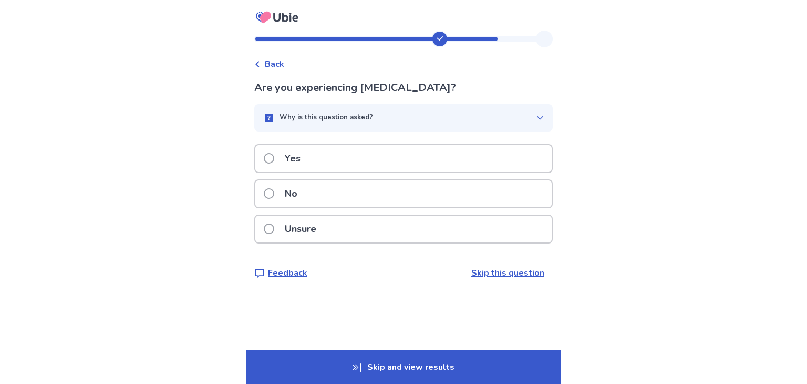
click at [268, 58] on div "Back" at bounding box center [269, 64] width 30 height 13
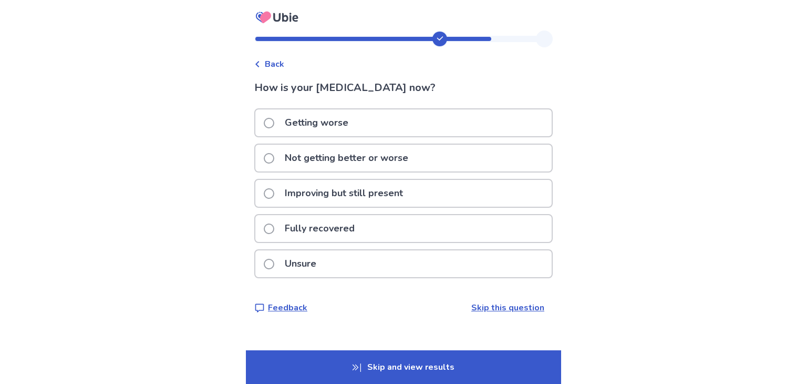
click at [274, 261] on span at bounding box center [269, 264] width 11 height 11
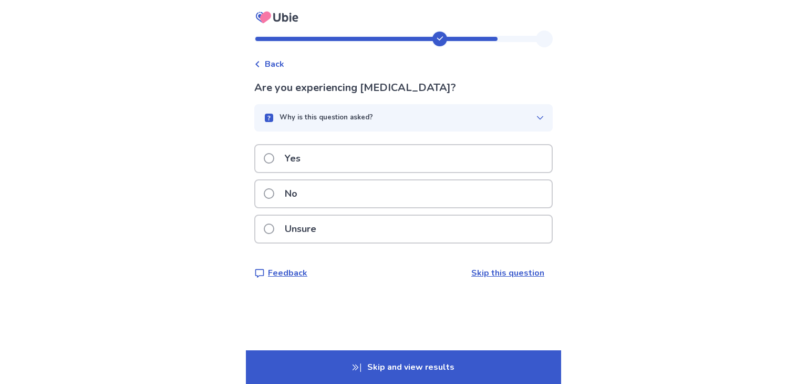
click at [274, 156] on span at bounding box center [269, 158] width 11 height 11
click at [274, 157] on span at bounding box center [269, 158] width 11 height 11
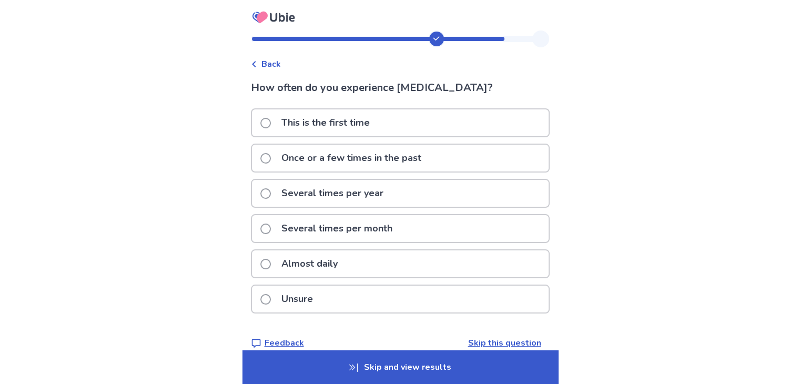
click at [271, 259] on span at bounding box center [265, 264] width 11 height 11
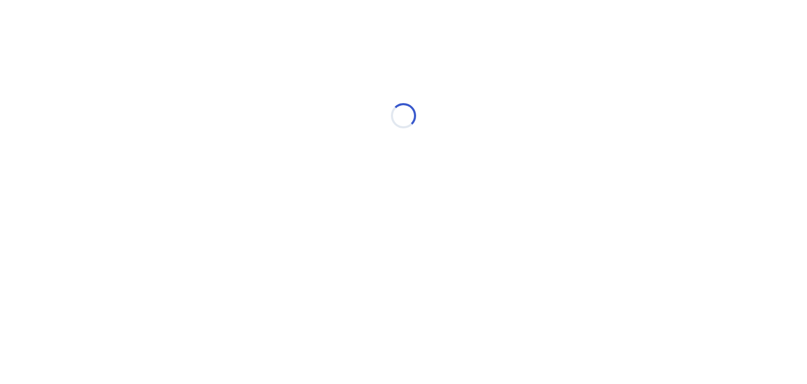
click at [274, 221] on html "Loading... Ubie Symptom Checker" at bounding box center [403, 110] width 807 height 221
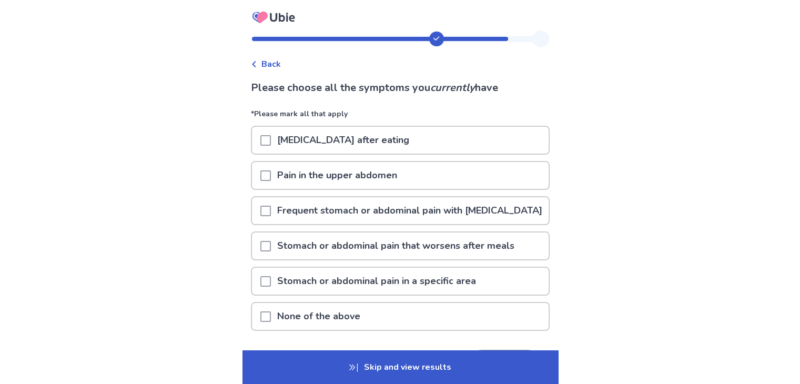
scroll to position [23, 0]
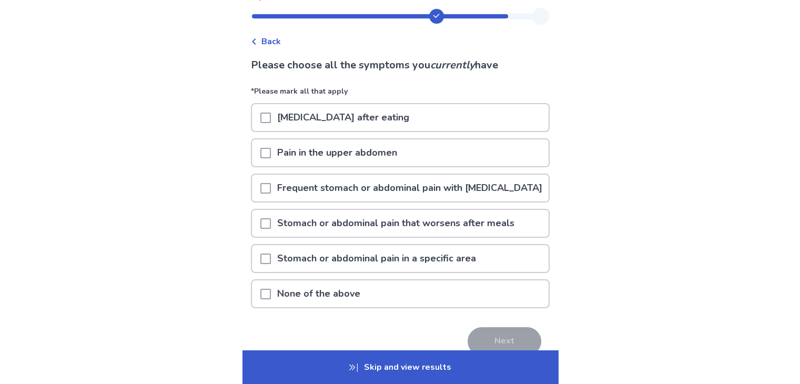
click at [271, 116] on span at bounding box center [265, 117] width 11 height 11
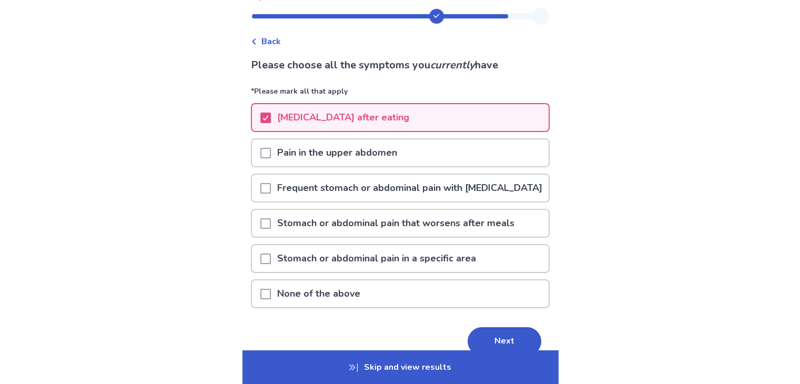
scroll to position [86, 0]
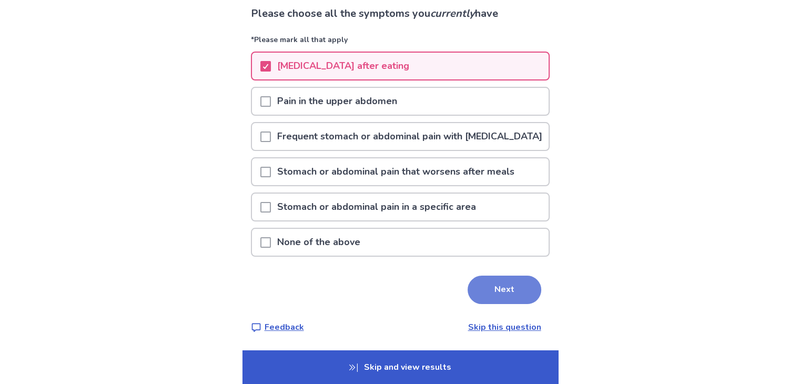
click at [510, 294] on button "Next" at bounding box center [504, 289] width 74 height 28
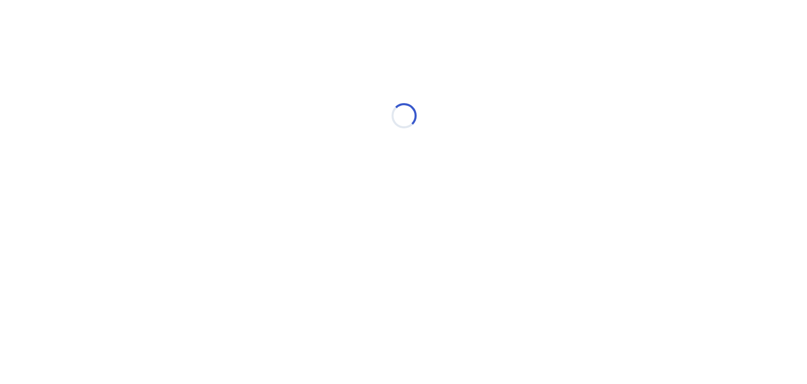
scroll to position [0, 0]
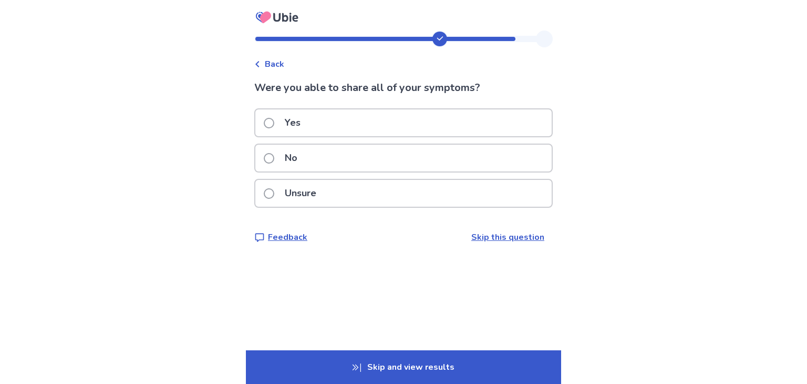
click at [271, 188] on span at bounding box center [269, 193] width 11 height 11
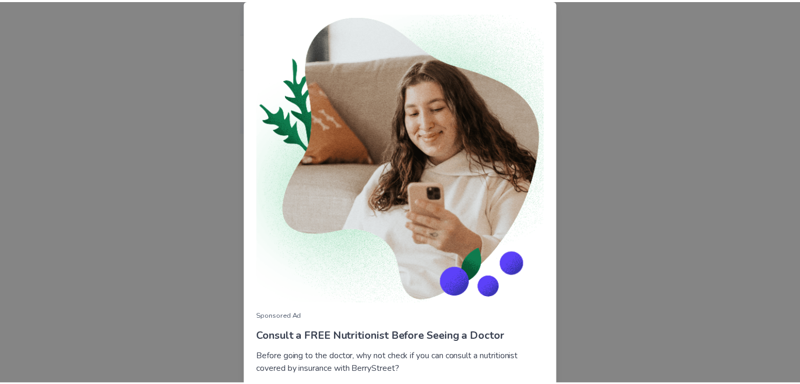
scroll to position [76, 0]
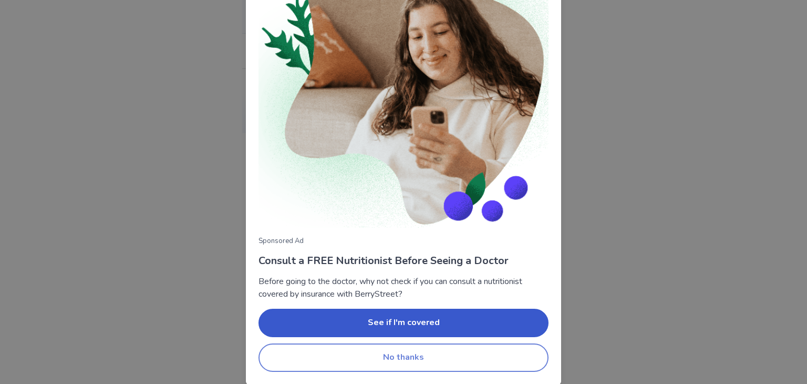
click at [432, 354] on button "No thanks" at bounding box center [404, 357] width 290 height 28
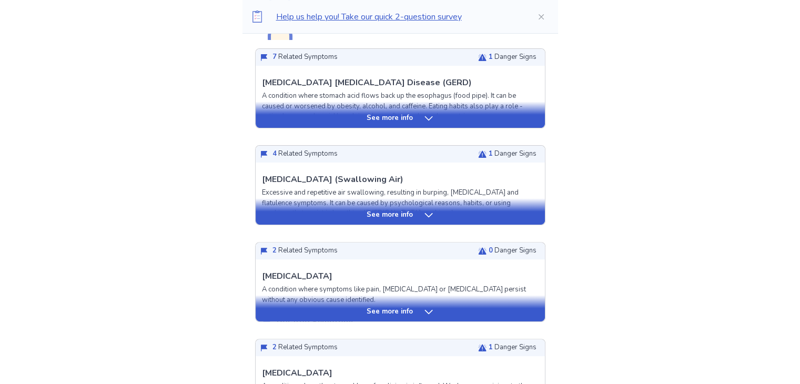
scroll to position [315, 0]
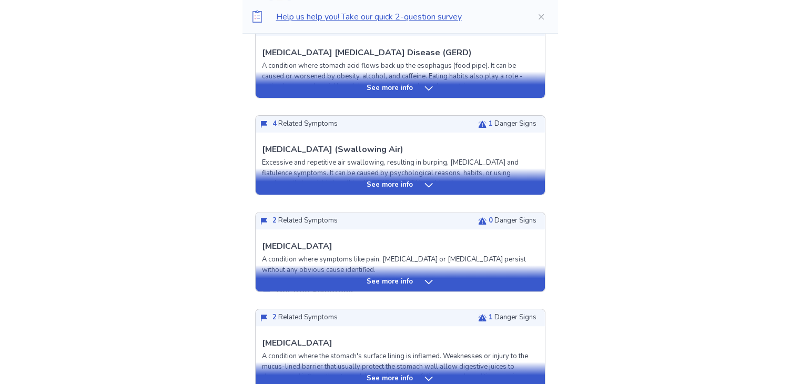
click at [393, 86] on p "See more info" at bounding box center [389, 88] width 46 height 11
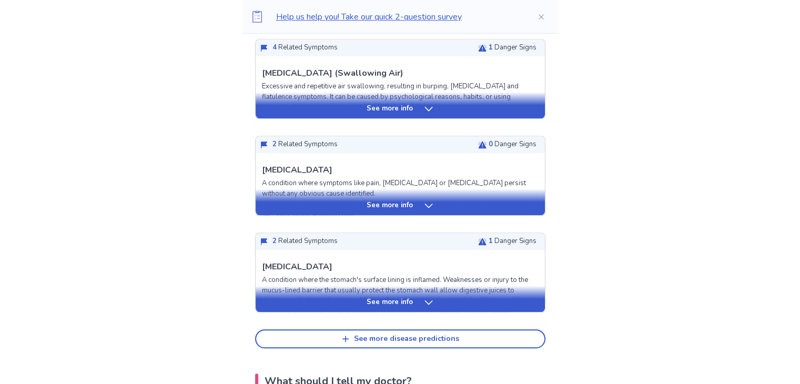
scroll to position [1047, 0]
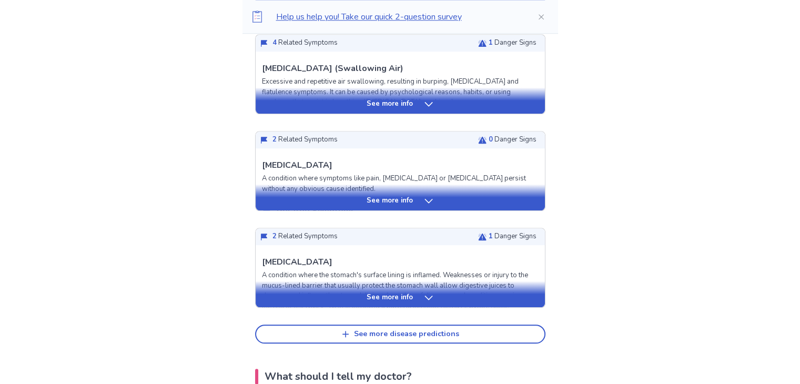
click at [439, 296] on div "See more info" at bounding box center [399, 297] width 289 height 11
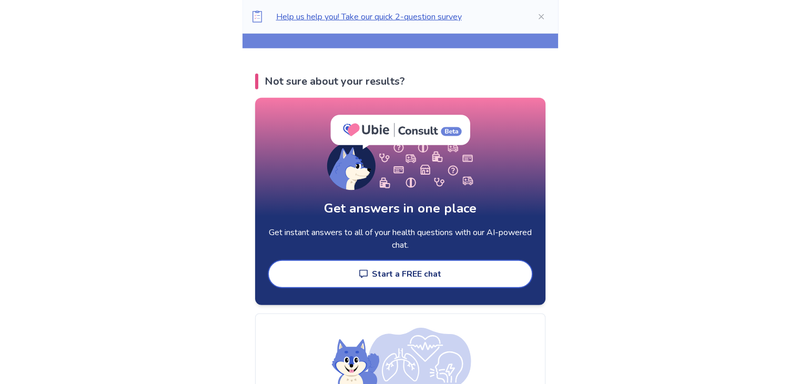
scroll to position [2301, 0]
